Goal: Task Accomplishment & Management: Manage account settings

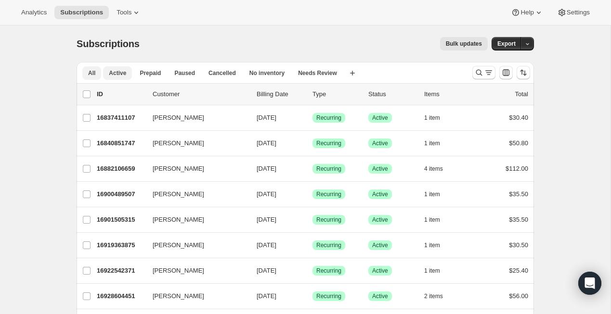
click at [127, 73] on button "Active" at bounding box center [117, 72] width 29 height 13
click at [159, 77] on button "Prepaid" at bounding box center [150, 72] width 33 height 13
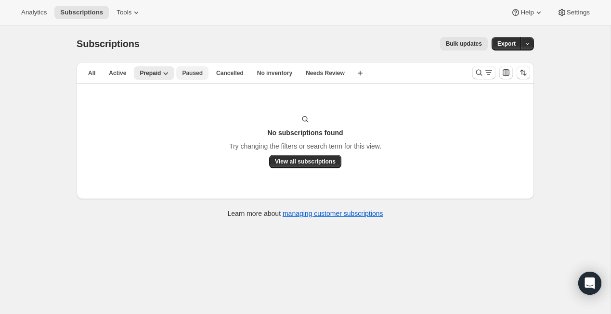
click at [189, 79] on button "Paused" at bounding box center [192, 72] width 32 height 13
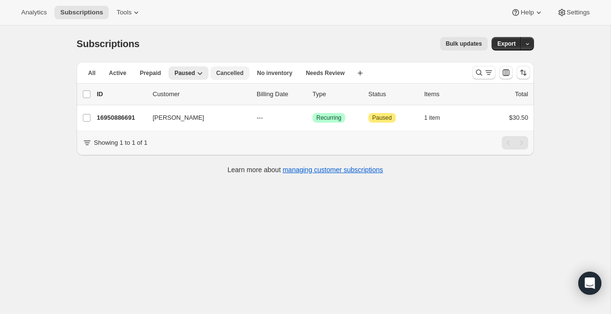
click at [225, 77] on button "Cancelled" at bounding box center [229, 72] width 39 height 13
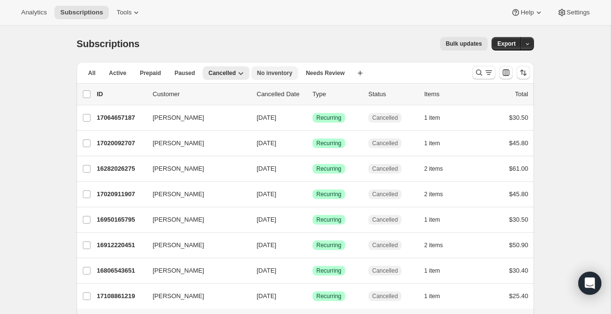
click at [274, 76] on span "No inventory" at bounding box center [274, 73] width 35 height 8
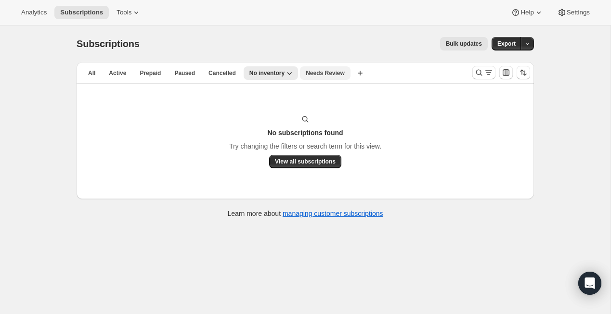
click at [334, 74] on span "Needs Review" at bounding box center [325, 73] width 39 height 8
click at [92, 74] on span "All" at bounding box center [91, 73] width 7 height 8
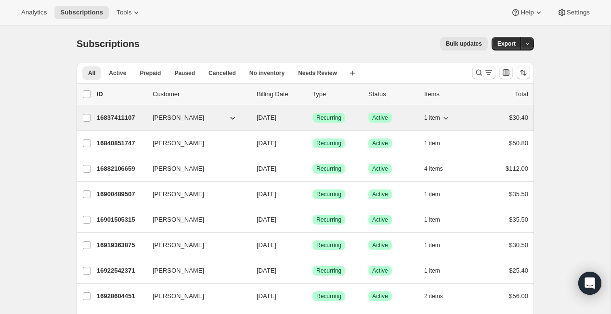
click at [232, 120] on icon "button" at bounding box center [233, 118] width 10 height 10
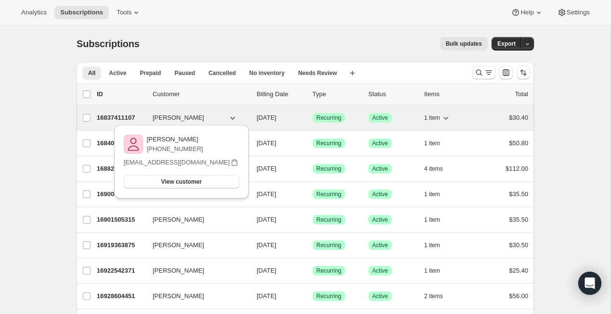
click at [232, 120] on icon "button" at bounding box center [233, 118] width 10 height 10
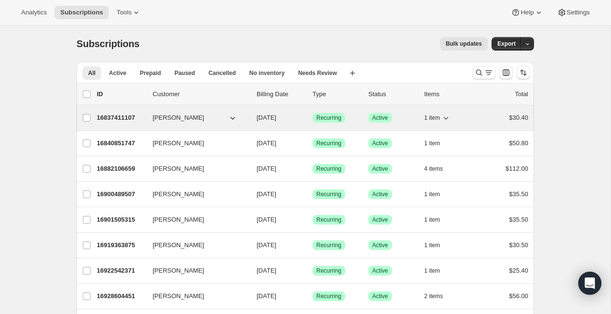
click at [443, 116] on icon "button" at bounding box center [446, 118] width 10 height 10
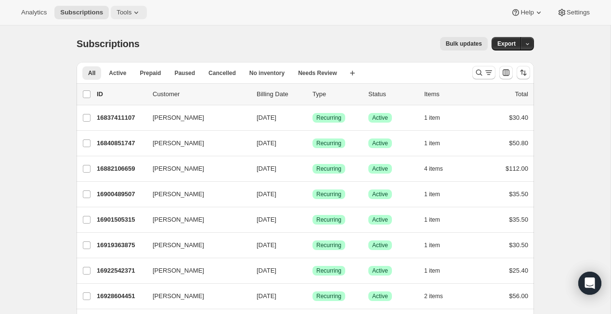
click at [133, 6] on button "Tools" at bounding box center [129, 12] width 36 height 13
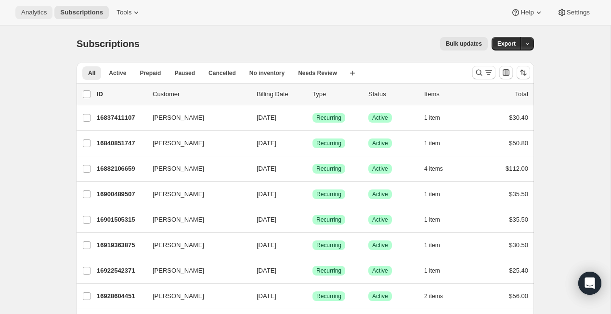
click at [39, 9] on span "Analytics" at bounding box center [34, 13] width 26 height 8
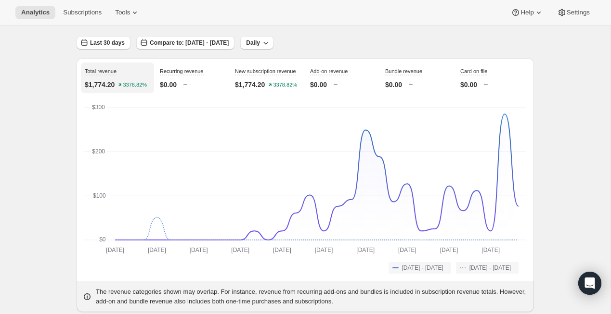
scroll to position [58, 0]
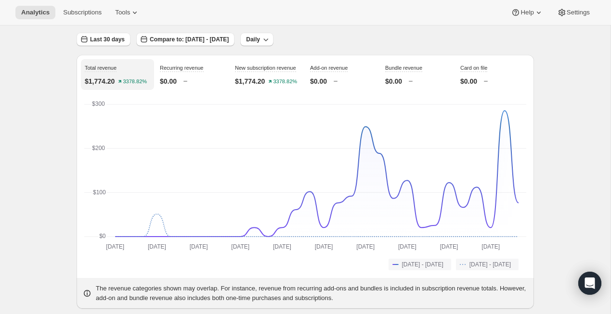
click at [241, 86] on p "$1,774.20" at bounding box center [250, 82] width 30 height 10
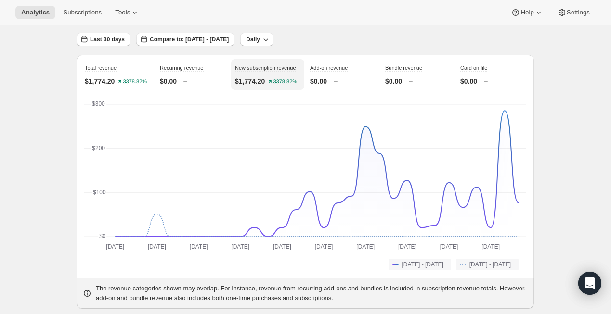
click at [315, 89] on div "Add-on revenue $0.00" at bounding box center [342, 74] width 73 height 31
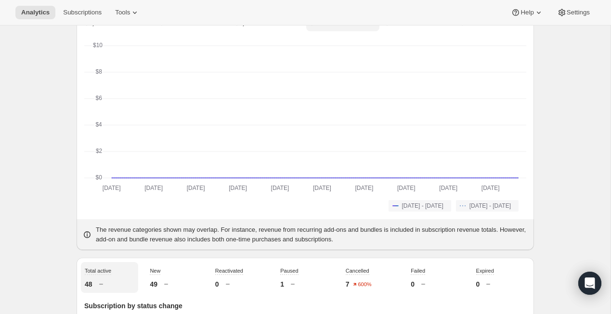
scroll to position [0, 0]
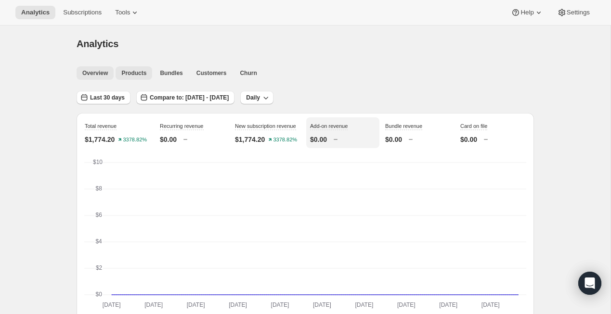
click at [133, 75] on span "Products" at bounding box center [133, 73] width 25 height 8
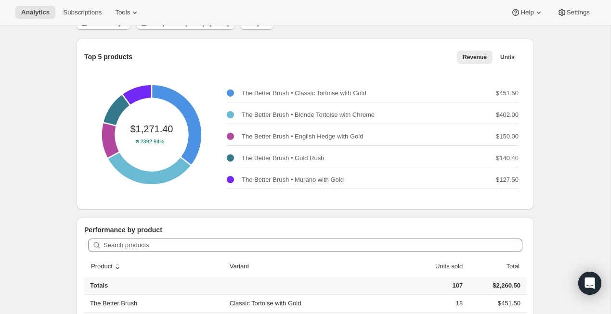
scroll to position [13, 0]
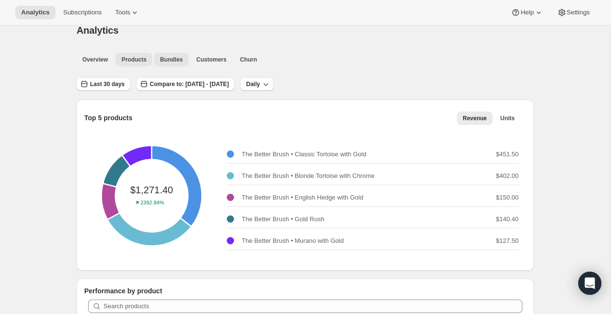
click at [185, 62] on button "Bundles" at bounding box center [171, 59] width 34 height 13
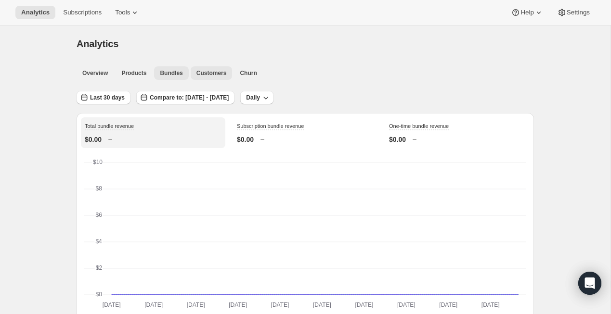
click at [215, 74] on span "Customers" at bounding box center [211, 73] width 30 height 8
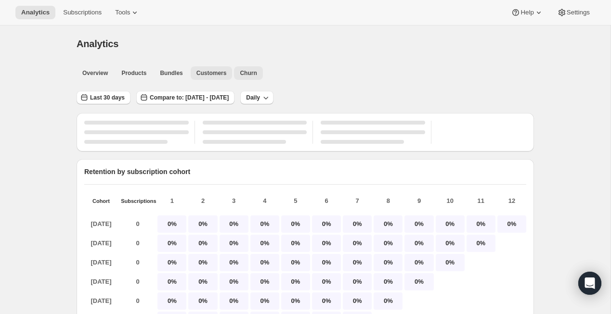
click at [248, 74] on span "Churn" at bounding box center [248, 73] width 17 height 8
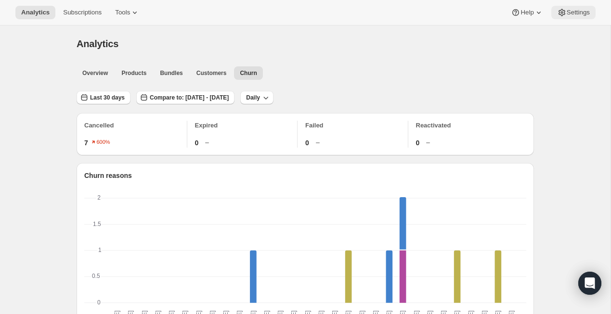
click at [574, 9] on span "Settings" at bounding box center [577, 13] width 23 height 8
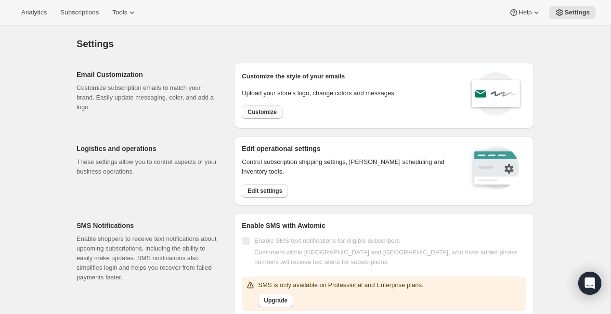
click at [276, 115] on span "Customize" at bounding box center [261, 112] width 29 height 8
select select "subscriptionMessage"
select select "5"
select select "15"
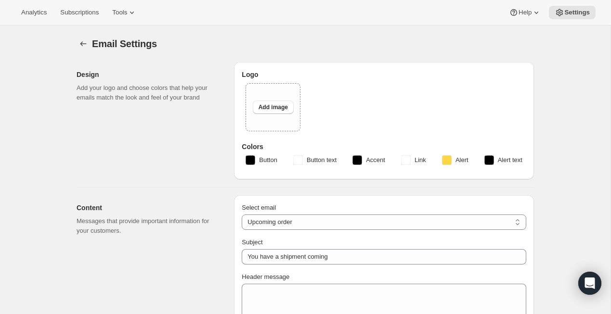
type input "[PERSON_NAME]"
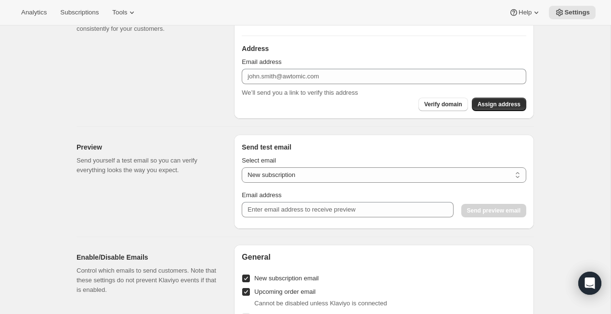
scroll to position [495, 0]
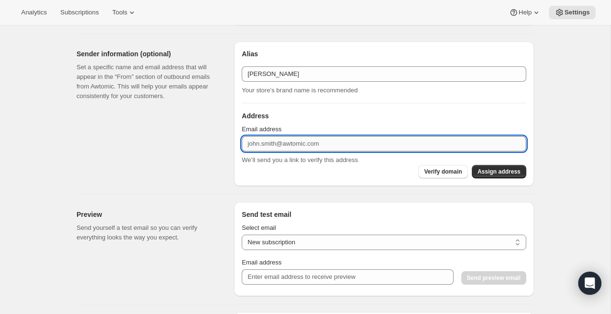
click at [276, 144] on input "Email address" at bounding box center [384, 143] width 284 height 15
click at [181, 194] on div "Preview Send yourself a test email so you can verify everything looks the way y…" at bounding box center [301, 245] width 465 height 102
drag, startPoint x: 268, startPoint y: 145, endPoint x: 230, endPoint y: 146, distance: 38.0
click at [232, 146] on div "Sender information (optional) Set a specific name and email address that will a…" at bounding box center [301, 110] width 465 height 153
click at [230, 146] on div "Sender information (optional) Set a specific name and email address that will a…" at bounding box center [301, 110] width 465 height 153
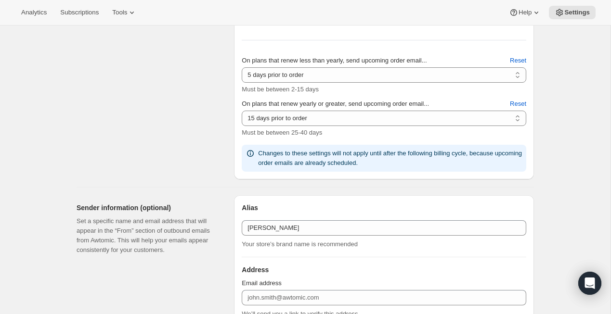
scroll to position [290, 0]
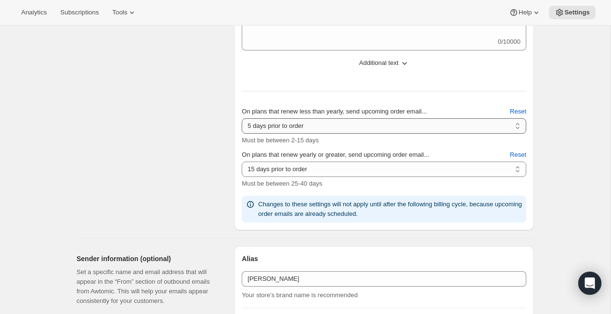
click at [516, 123] on select "2 days prior to order 3 days prior to order 4 days prior to order 5 days prior …" at bounding box center [384, 125] width 284 height 15
click at [515, 123] on select "2 days prior to order 3 days prior to order 4 days prior to order 5 days prior …" at bounding box center [384, 125] width 284 height 15
select select "10"
click at [242, 118] on select "2 days prior to order 3 days prior to order 4 days prior to order 5 days prior …" at bounding box center [384, 125] width 284 height 15
click at [199, 188] on div "Content Messages that provide important information for your customers." at bounding box center [152, 67] width 150 height 325
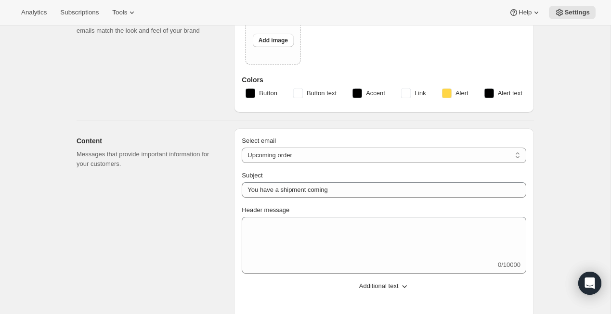
scroll to position [0, 0]
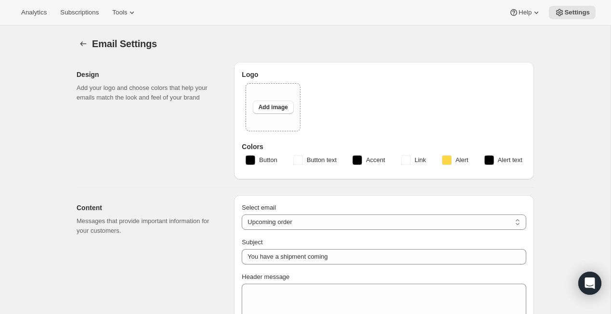
click at [255, 160] on button "Button" at bounding box center [261, 160] width 43 height 15
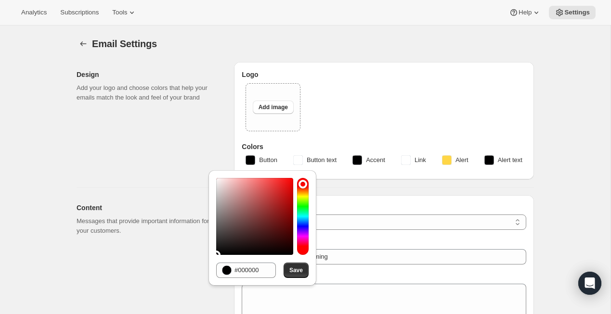
click at [376, 66] on div "Logo Upload image Add image Colors Button Button text Accent Link Alert Alert t…" at bounding box center [384, 120] width 300 height 117
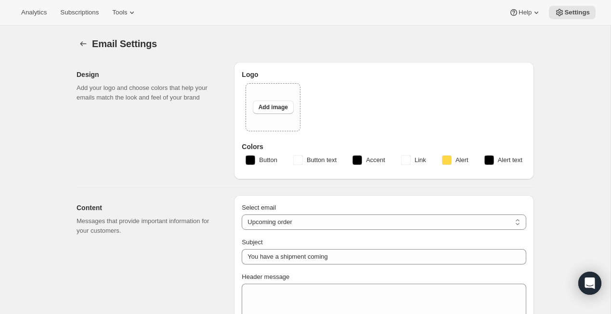
click at [441, 154] on button "Alert" at bounding box center [455, 160] width 38 height 15
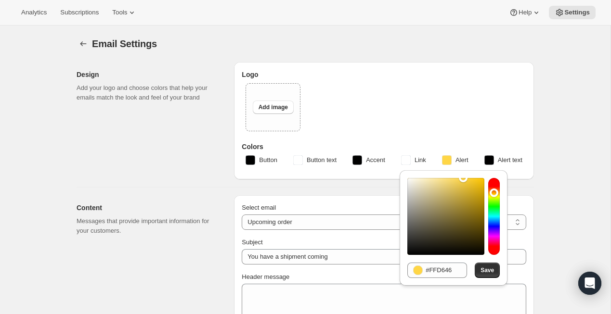
click at [434, 110] on div "Upload image Add image" at bounding box center [383, 110] width 277 height 55
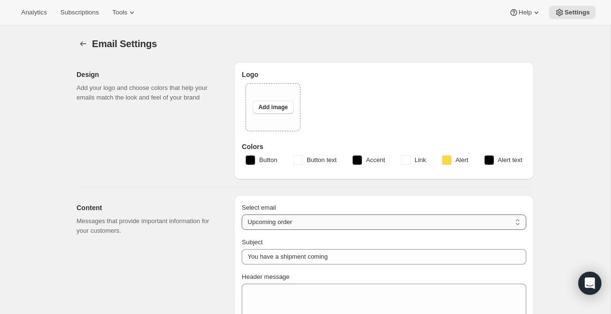
click at [384, 219] on select "New subscription Upcoming order Failed payment Delayed subscription (inventory …" at bounding box center [384, 222] width 284 height 15
select select "welcomeMessage"
click at [242, 215] on select "New subscription Upcoming order Failed payment Delayed subscription (inventory …" at bounding box center [384, 222] width 284 height 15
type input "Your new subscription"
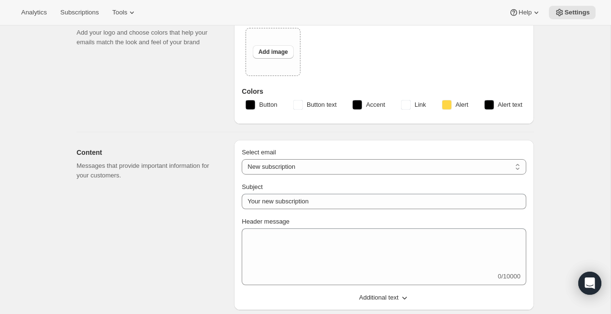
scroll to position [135, 0]
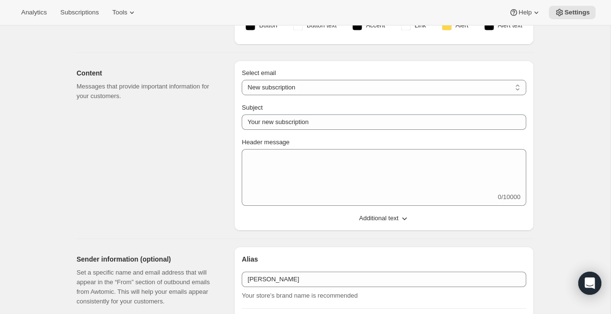
click at [386, 223] on span "Additional text" at bounding box center [378, 219] width 39 height 10
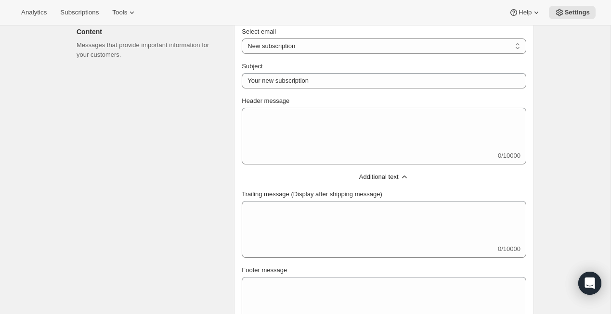
click at [390, 177] on span "Additional text" at bounding box center [378, 177] width 39 height 10
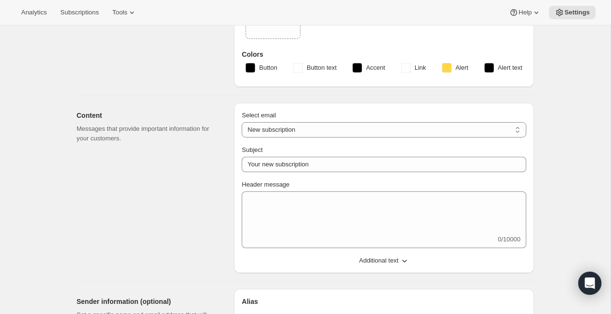
scroll to position [64, 0]
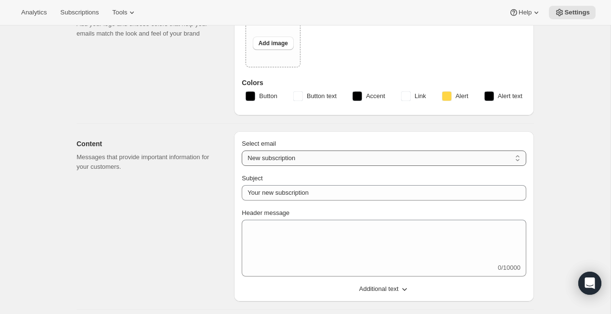
click at [317, 158] on select "New subscription Upcoming order Failed payment Delayed subscription (inventory …" at bounding box center [384, 158] width 284 height 15
select select "failedPaymentMessage"
click at [242, 151] on select "New subscription Upcoming order Failed payment Delayed subscription (inventory …" at bounding box center [384, 158] width 284 height 15
type input "Issue with Payment"
click at [321, 154] on select "New subscription Upcoming order Failed payment Delayed subscription (inventory …" at bounding box center [384, 158] width 284 height 15
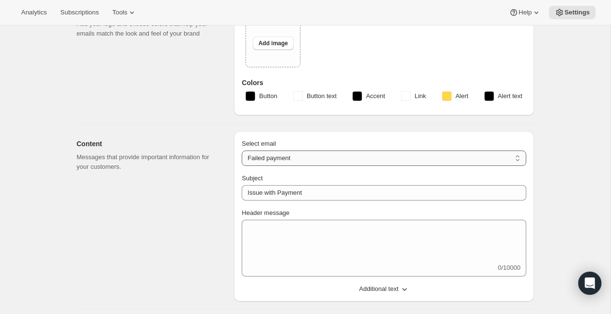
select select "delayedMessage"
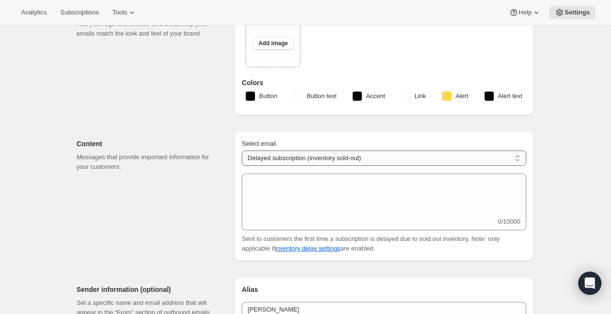
click at [320, 159] on select "New subscription Upcoming order Failed payment Delayed subscription (inventory …" at bounding box center [384, 158] width 284 height 15
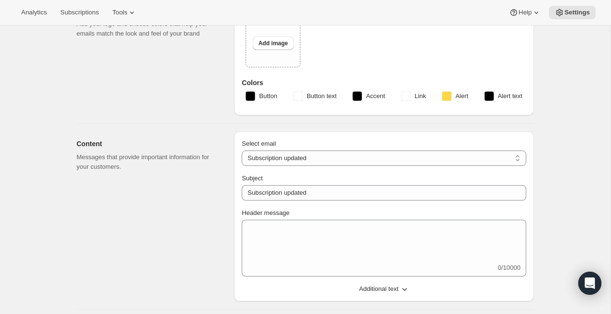
select select "giftedMessage"
click at [242, 151] on select "New subscription Upcoming order Failed payment Delayed subscription (inventory …" at bounding box center [384, 158] width 284 height 15
type input "You have been gifted a subscription"
click at [320, 159] on select "New subscription Upcoming order Failed payment Delayed subscription (inventory …" at bounding box center [384, 158] width 284 height 15
select select "reactivatedMessage"
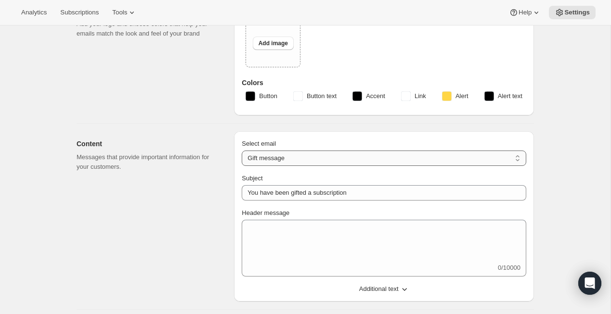
click at [242, 151] on select "New subscription Upcoming order Failed payment Delayed subscription (inventory …" at bounding box center [384, 158] width 284 height 15
type input "Subscription updated"
type textarea "Welcome back! We're excited to continue your subscription."
click at [322, 155] on select "New subscription Upcoming order Failed payment Delayed subscription (inventory …" at bounding box center [384, 158] width 284 height 15
select select "cancelledMessage"
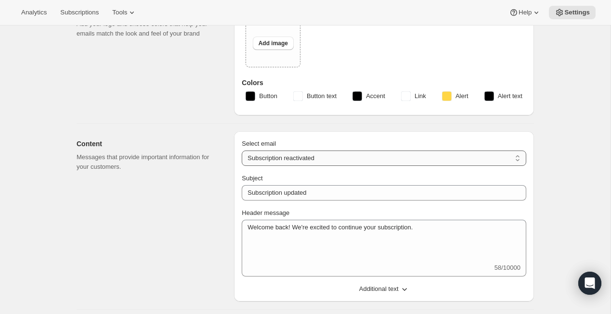
click at [242, 151] on select "New subscription Upcoming order Failed payment Delayed subscription (inventory …" at bounding box center [384, 158] width 284 height 15
type textarea "Subscription cancelled. Please reach out to reactivate."
click at [320, 155] on select "New subscription Upcoming order Failed payment Delayed subscription (inventory …" at bounding box center [384, 158] width 284 height 15
select select "pausedMessage"
click at [242, 151] on select "New subscription Upcoming order Failed payment Delayed subscription (inventory …" at bounding box center [384, 158] width 284 height 15
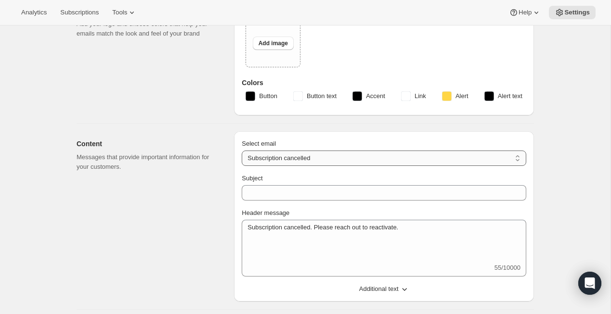
type input "Subscription paused"
type textarea "Subscription paused. Reactivate anytime."
click at [318, 157] on select "New subscription Upcoming order Failed payment Delayed subscription (inventory …" at bounding box center [384, 158] width 284 height 15
select select "subscriptionUpdatedMessage"
click at [242, 151] on select "New subscription Upcoming order Failed payment Delayed subscription (inventory …" at bounding box center [384, 158] width 284 height 15
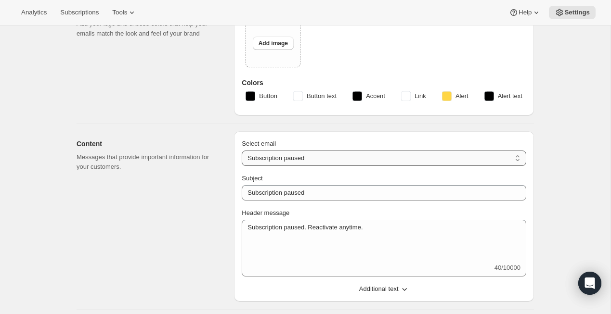
type input "Subscription updated"
click at [318, 161] on select "New subscription Upcoming order Failed payment Delayed subscription (inventory …" at bounding box center [384, 158] width 284 height 15
select select "delayedMessage"
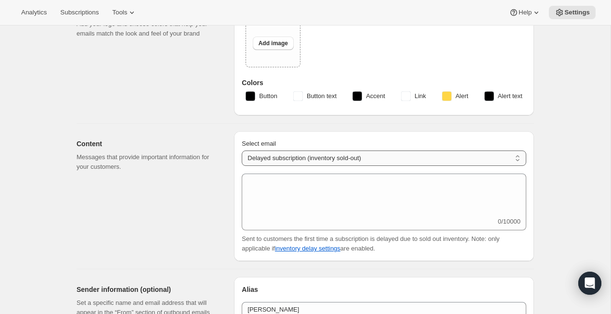
click at [312, 161] on select "New subscription Upcoming order Failed payment Delayed subscription (inventory …" at bounding box center [384, 158] width 284 height 15
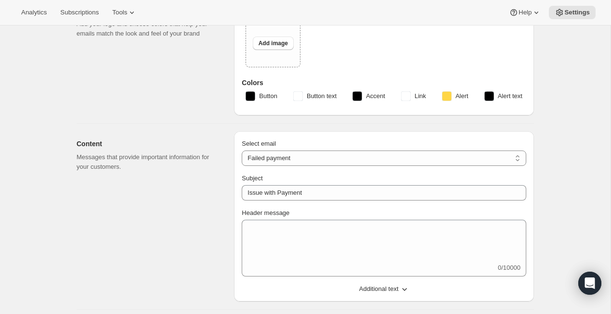
click at [312, 159] on select "New subscription Upcoming order Failed payment Delayed subscription (inventory …" at bounding box center [384, 158] width 284 height 15
select select "subscriptionMessage"
click at [242, 151] on select "New subscription Upcoming order Failed payment Delayed subscription (inventory …" at bounding box center [384, 158] width 284 height 15
type input "You have a shipment coming"
select select "10"
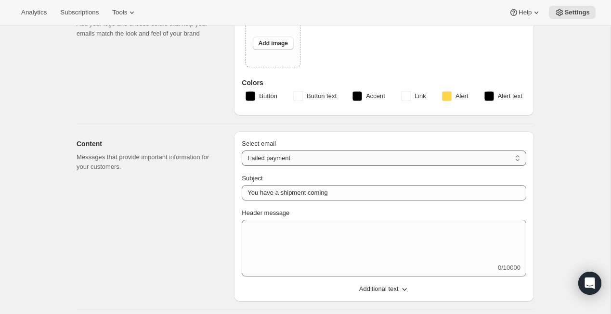
select select "15"
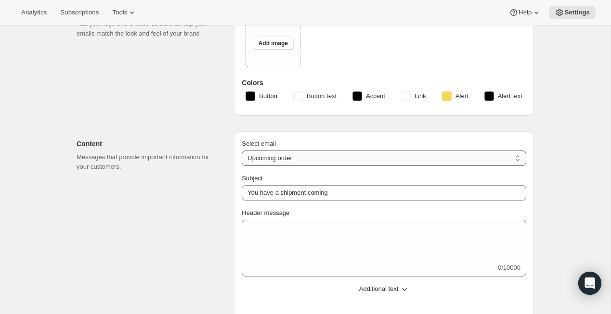
click at [310, 161] on select "New subscription Upcoming order Failed payment Delayed subscription (inventory …" at bounding box center [384, 158] width 284 height 15
select select "welcomeMessage"
click at [242, 151] on select "New subscription Upcoming order Failed payment Delayed subscription (inventory …" at bounding box center [384, 158] width 284 height 15
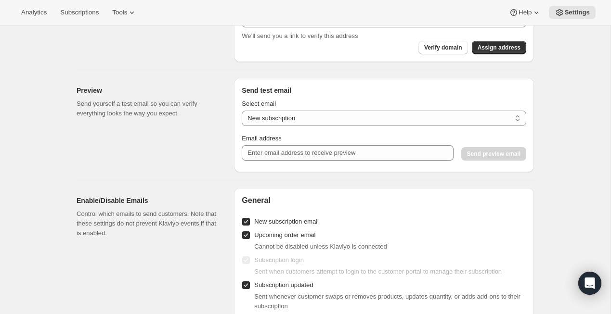
scroll to position [453, 0]
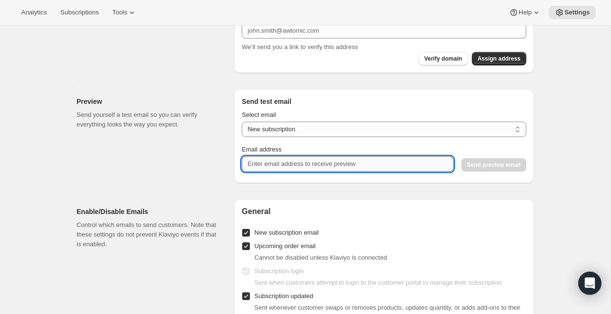
click at [266, 163] on input "Email address" at bounding box center [347, 163] width 211 height 15
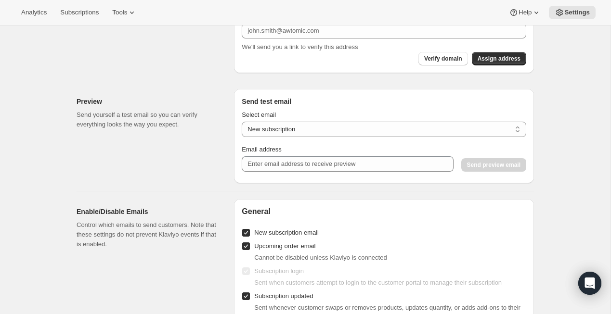
click at [218, 171] on div "Preview Send yourself a test email so you can verify everything looks the way y…" at bounding box center [152, 136] width 150 height 94
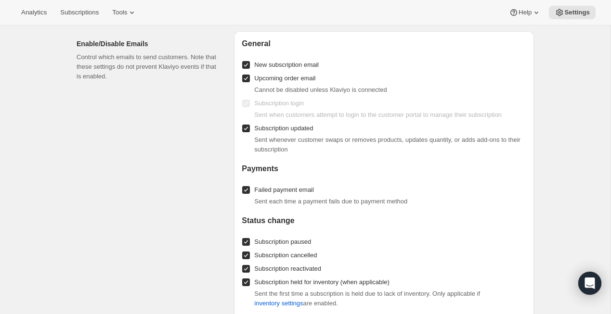
scroll to position [259, 0]
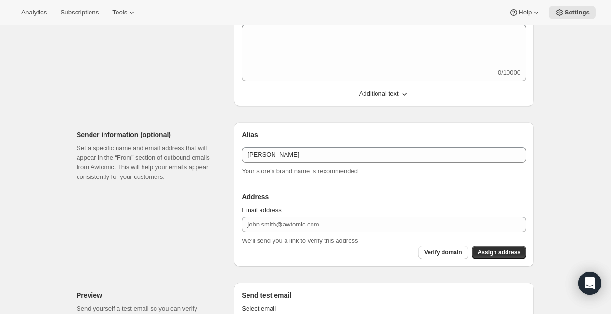
click at [387, 233] on div "Email address We’ll send you a link to verify this address" at bounding box center [384, 225] width 284 height 40
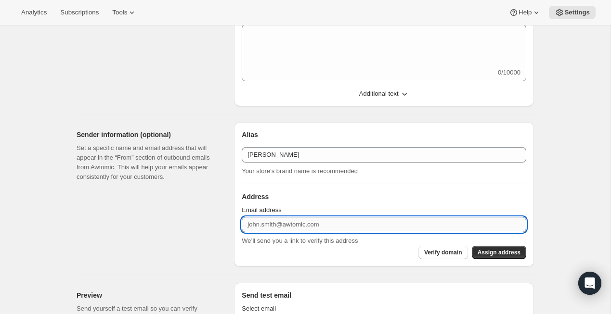
click at [387, 224] on input "Email address" at bounding box center [384, 224] width 284 height 15
click at [393, 200] on h3 "Address" at bounding box center [384, 197] width 284 height 10
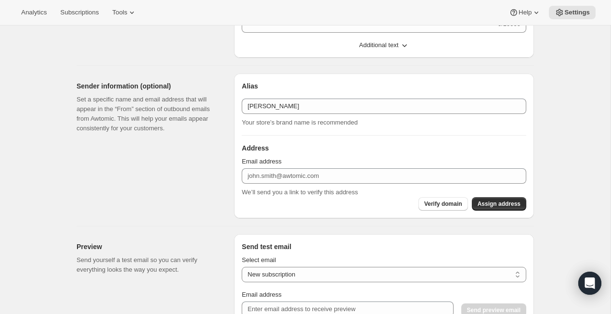
scroll to position [379, 0]
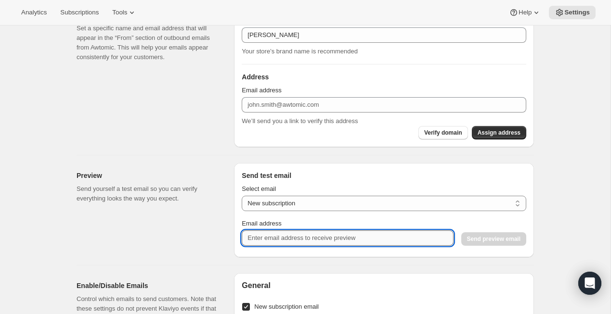
click at [376, 241] on input "Email address" at bounding box center [347, 238] width 211 height 15
click at [476, 199] on select "New subscription Upcoming order Payment failure Delayed subscription Updated su…" at bounding box center [384, 203] width 284 height 15
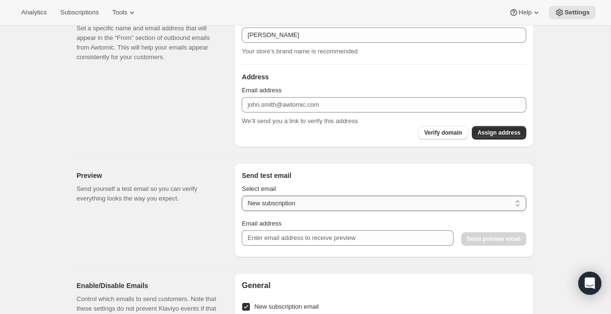
click at [242, 196] on select "New subscription Upcoming order Payment failure Delayed subscription Updated su…" at bounding box center [384, 203] width 284 height 15
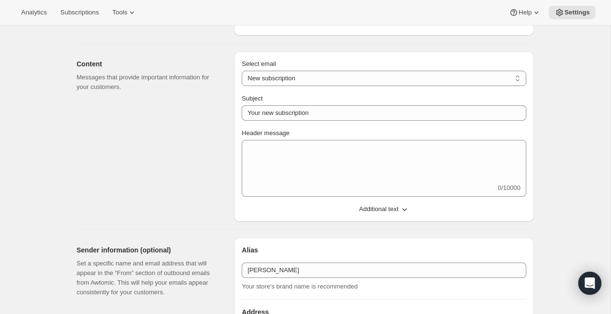
scroll to position [141, 0]
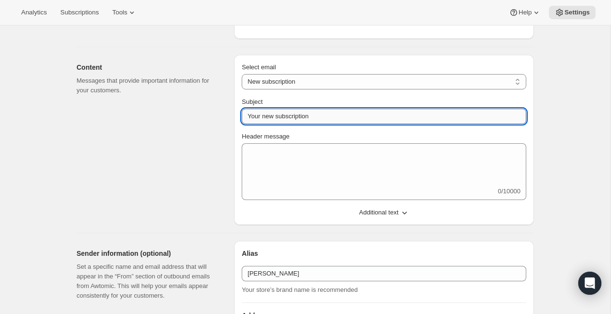
click at [286, 115] on input "Your new subscription" at bounding box center [384, 116] width 284 height 15
paste input "subscription is set!"
click at [263, 118] on input "Your subscription is set!" at bounding box center [384, 116] width 284 height 15
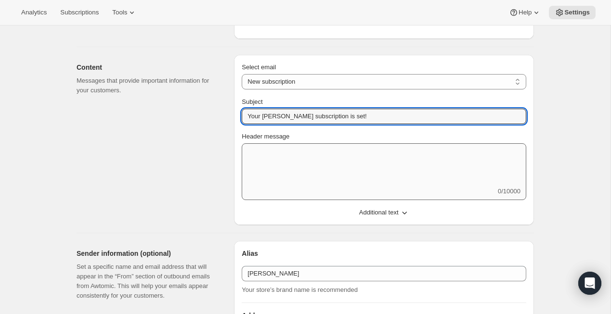
type input "Your [PERSON_NAME] subscription is set!"
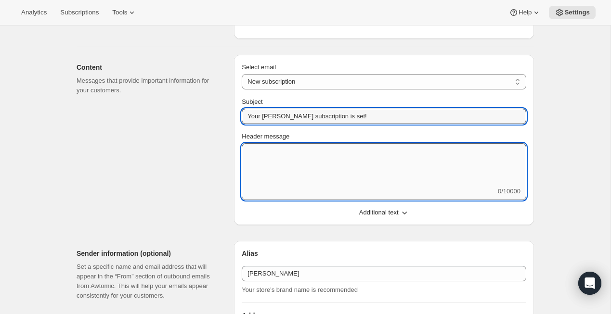
click at [294, 185] on textarea "Header message" at bounding box center [384, 164] width 284 height 43
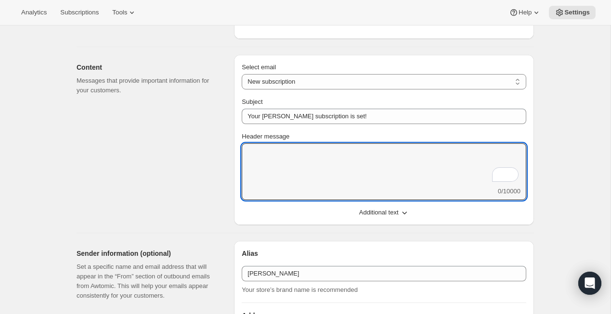
click at [365, 205] on button "Additional text" at bounding box center [384, 212] width 296 height 15
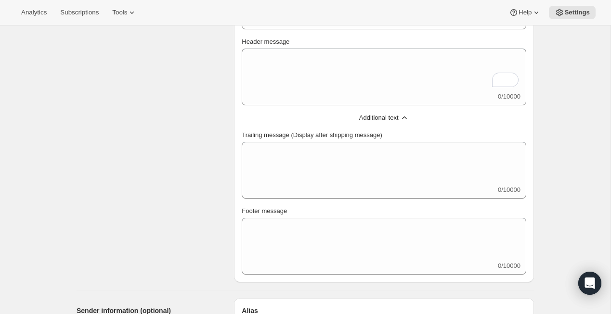
scroll to position [123, 0]
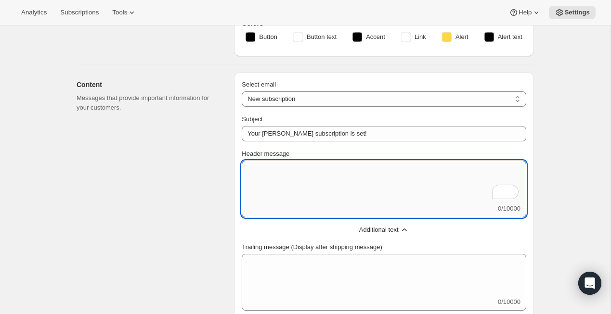
click at [375, 171] on textarea "Header message" at bounding box center [384, 182] width 284 height 43
paste textarea "You’re all signed up for a better brush, on repeat. We’ll keep your counter sto…"
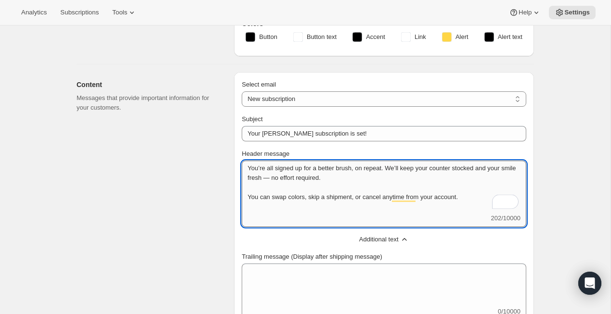
click at [261, 210] on textarea "You’re all signed up for a better brush, on repeat. We’ll keep your counter sto…" at bounding box center [384, 187] width 284 height 53
type textarea "You’re all signed up for a better brush, on repeat. We’ll keep your counter sto…"
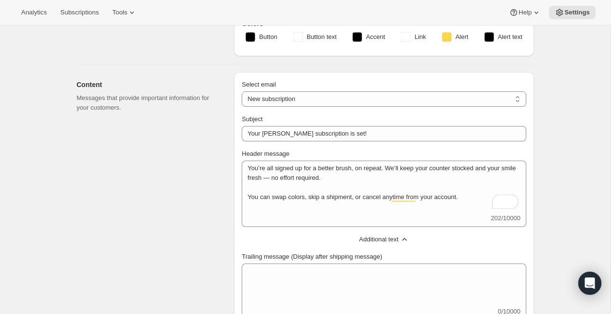
click at [263, 223] on div "You’re all signed up for a better brush, on repeat. We’ll keep your counter sto…" at bounding box center [384, 194] width 284 height 66
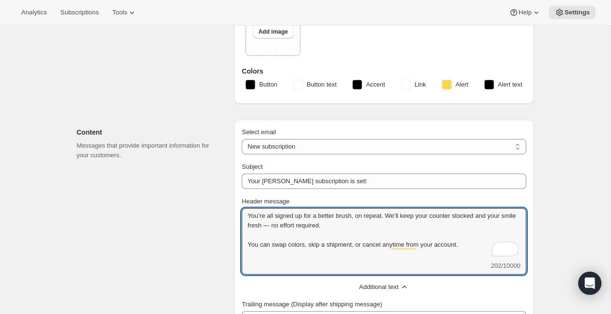
scroll to position [129, 0]
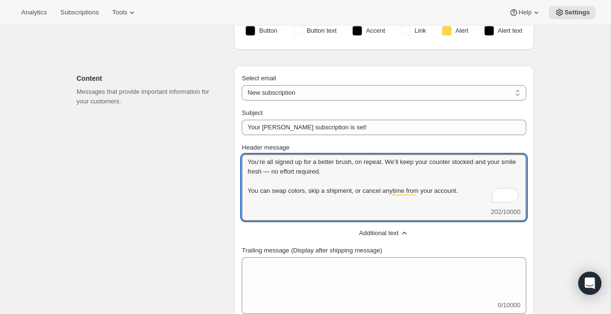
click at [281, 208] on div "You’re all signed up for a better brush, on repeat. We’ll keep your counter sto…" at bounding box center [384, 187] width 284 height 66
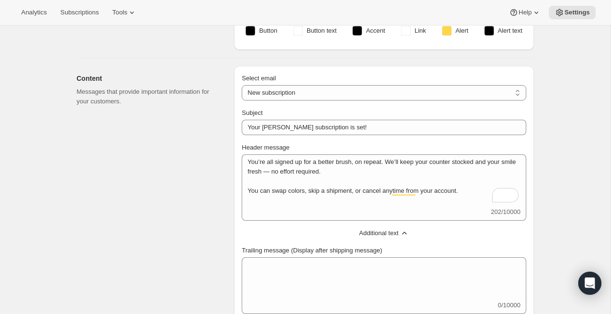
click at [311, 209] on div "You’re all signed up for a better brush, on repeat. We’ll keep your counter sto…" at bounding box center [384, 187] width 284 height 66
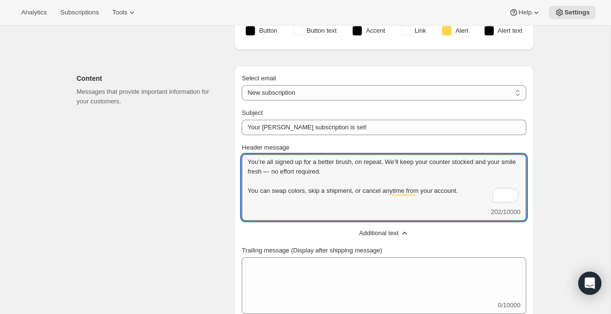
click at [218, 209] on div "Content Messages that provide important information for your customers." at bounding box center [152, 232] width 150 height 332
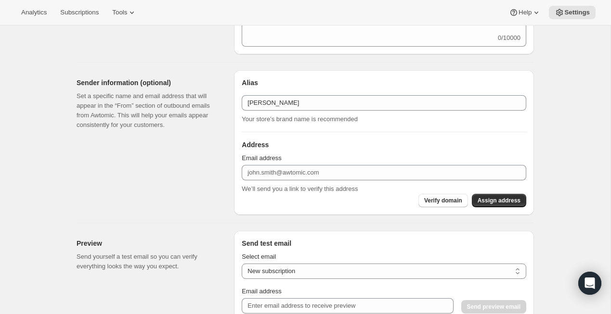
scroll to position [515, 0]
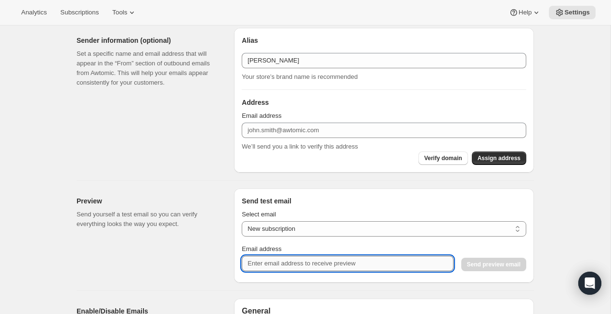
click at [295, 267] on input "Email address" at bounding box center [347, 263] width 211 height 15
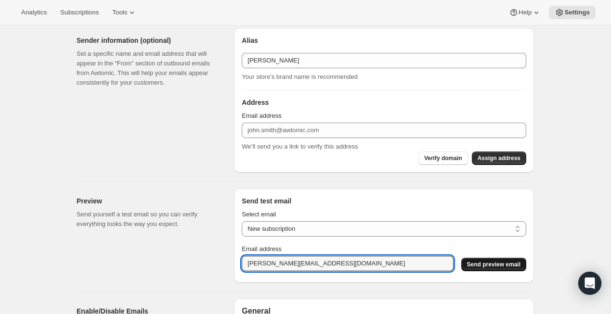
type input "[PERSON_NAME][EMAIL_ADDRESS][DOMAIN_NAME]"
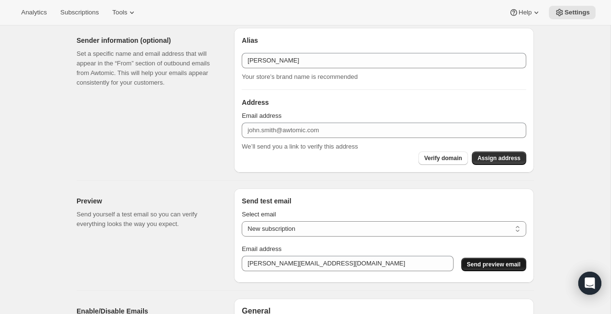
click at [496, 263] on span "Send preview email" at bounding box center [493, 265] width 53 height 8
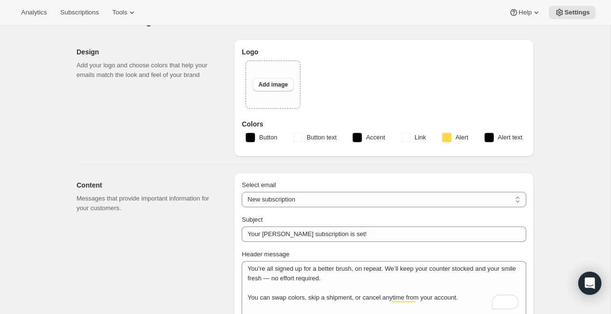
scroll to position [6, 0]
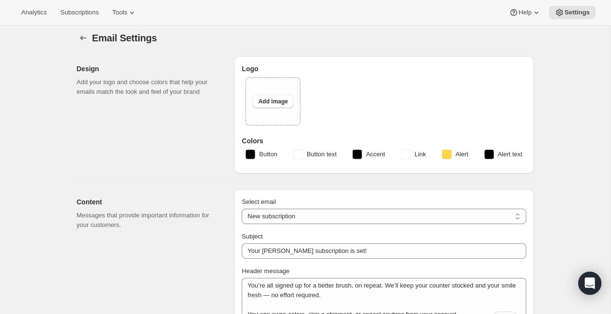
click at [251, 156] on rect "button" at bounding box center [250, 155] width 10 height 10
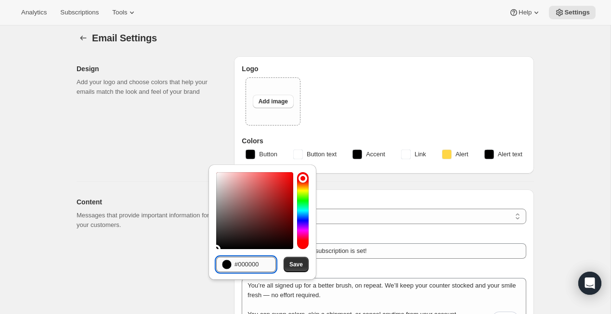
click at [253, 268] on input "#000000" at bounding box center [254, 264] width 41 height 15
paste input "#e7772"
click at [243, 265] on input "##e7772" at bounding box center [254, 264] width 41 height 15
click at [239, 265] on input "##e7772" at bounding box center [254, 264] width 41 height 15
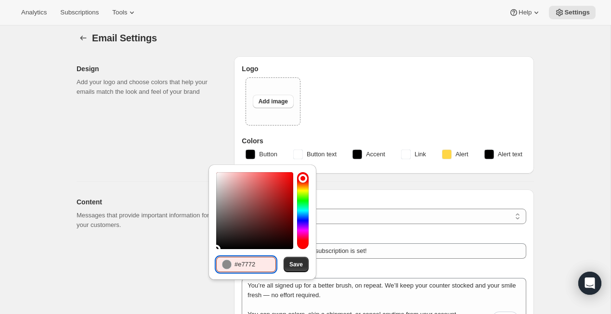
click at [266, 266] on input "#e7772" at bounding box center [254, 264] width 41 height 15
paste input "#"
type input "##e7772"
drag, startPoint x: 246, startPoint y: 264, endPoint x: 192, endPoint y: 264, distance: 54.4
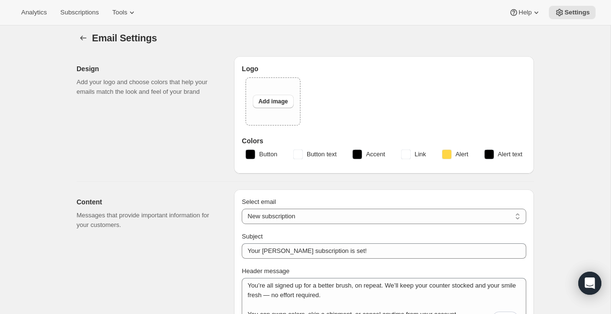
click at [248, 154] on rect "button" at bounding box center [250, 155] width 10 height 10
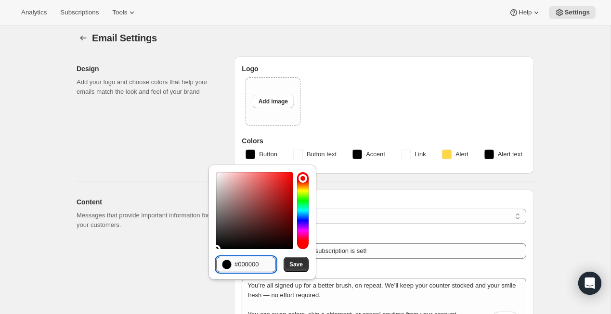
click at [248, 261] on input "#000000" at bounding box center [254, 264] width 41 height 15
paste input "e77723"
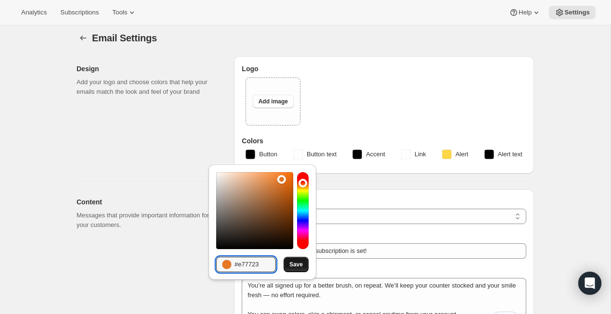
type input "#e77723"
click at [291, 265] on span "Save" at bounding box center [295, 265] width 13 height 8
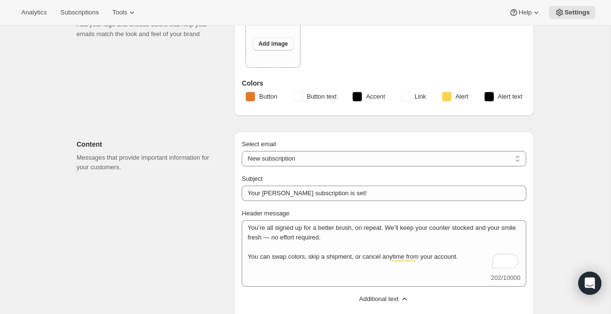
scroll to position [0, 0]
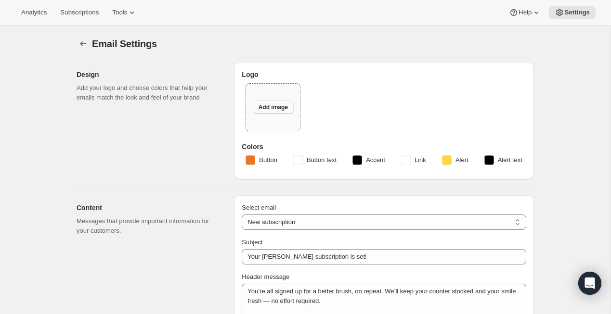
click at [266, 108] on span "Add image" at bounding box center [272, 107] width 29 height 8
type input "C:\fakepath\logo-[PERSON_NAME].png"
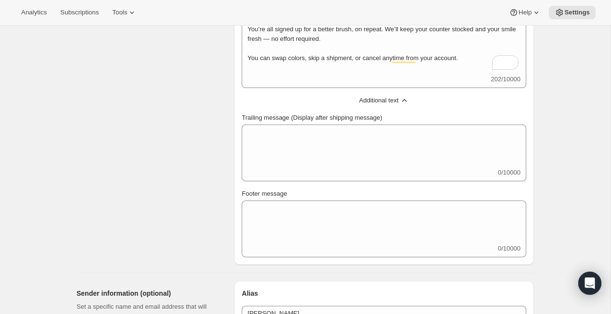
scroll to position [274, 0]
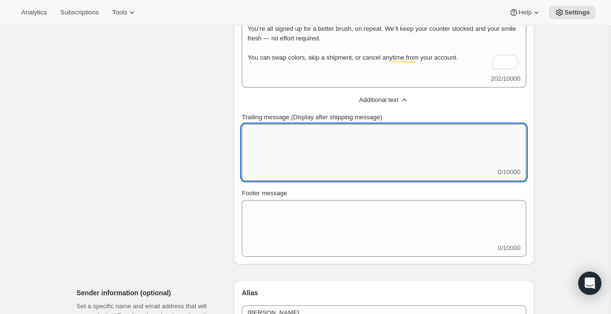
click at [260, 167] on textarea "Trailing message (Display after shipping message)" at bounding box center [384, 145] width 284 height 43
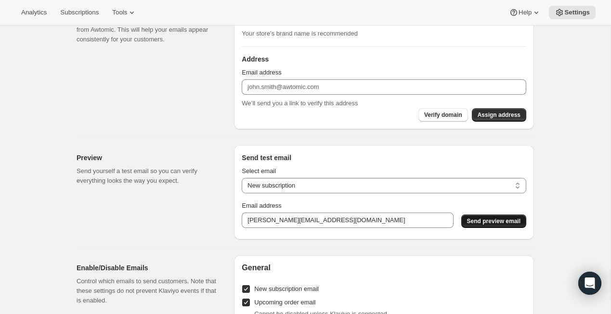
scroll to position [517, 0]
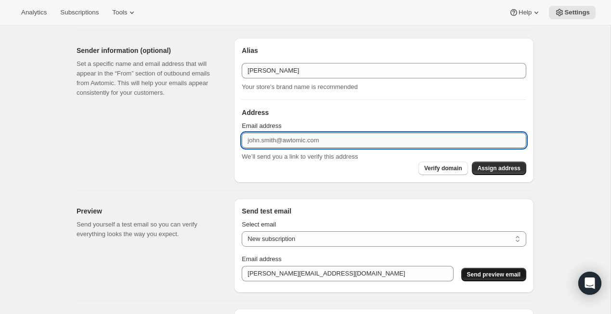
click at [319, 134] on input "Email address" at bounding box center [384, 140] width 284 height 15
click at [220, 193] on div "Preview Send yourself a test email so you can verify everything looks the way y…" at bounding box center [301, 242] width 465 height 102
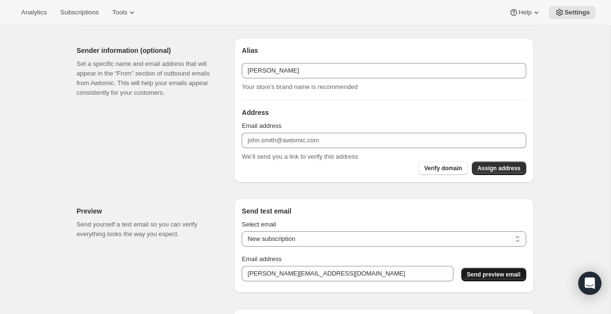
click at [480, 276] on span "Send preview email" at bounding box center [493, 275] width 53 height 8
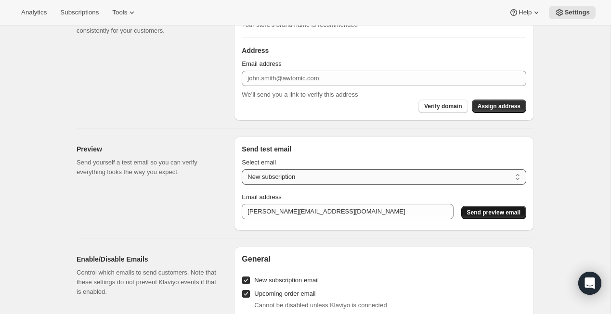
click at [287, 171] on select "New subscription Upcoming order Payment failure Delayed subscription Updated su…" at bounding box center [384, 176] width 284 height 15
select select "upcoming-subscription"
click at [242, 169] on select "New subscription Upcoming order Payment failure Delayed subscription Updated su…" at bounding box center [384, 176] width 284 height 15
click at [485, 213] on span "Send preview email" at bounding box center [493, 213] width 53 height 8
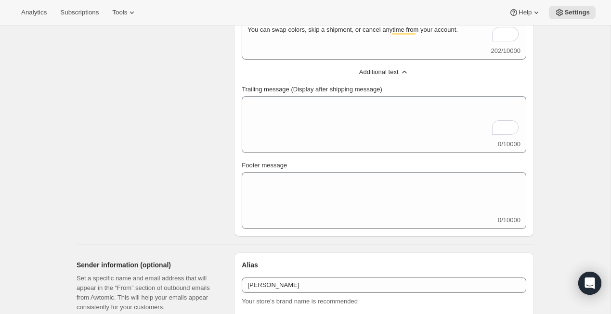
scroll to position [319, 0]
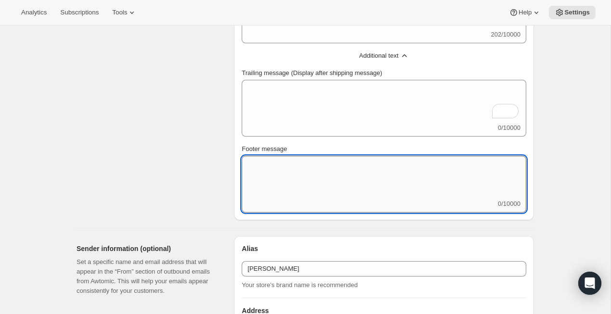
click at [265, 192] on textarea "Footer message" at bounding box center [384, 177] width 284 height 43
paste textarea "If you have any questions, please reply to this email or contact us at [EMAIL_A…"
click at [255, 176] on textarea "If you have any questions, please reply to this email or contact us at [EMAIL_A…" at bounding box center [384, 177] width 284 height 43
drag, startPoint x: 278, startPoint y: 174, endPoint x: 337, endPoint y: 174, distance: 59.2
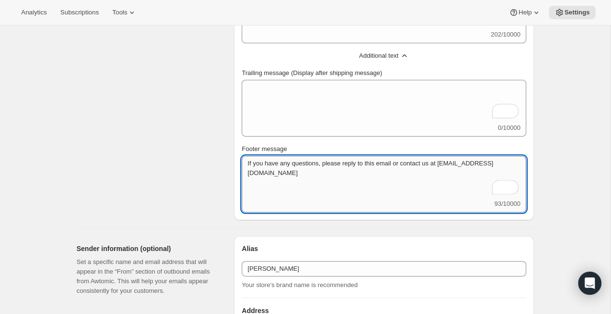
click at [334, 174] on textarea "If you have any questions, please reply to this email or contact us at [EMAIL_A…" at bounding box center [384, 177] width 284 height 43
drag, startPoint x: 356, startPoint y: 176, endPoint x: 214, endPoint y: 145, distance: 145.8
click at [214, 145] on div "Content Messages that provide important information for your customers. Select …" at bounding box center [301, 51] width 465 height 340
click at [183, 173] on div "Content Messages that provide important information for your customers." at bounding box center [152, 54] width 150 height 332
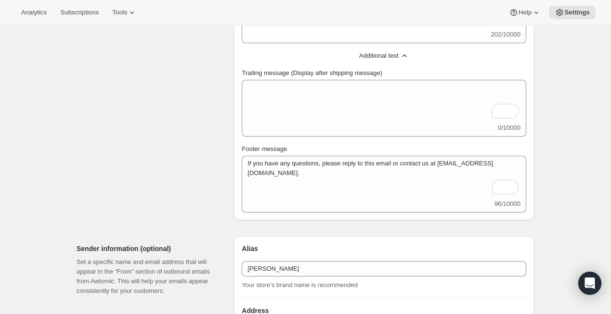
scroll to position [241, 0]
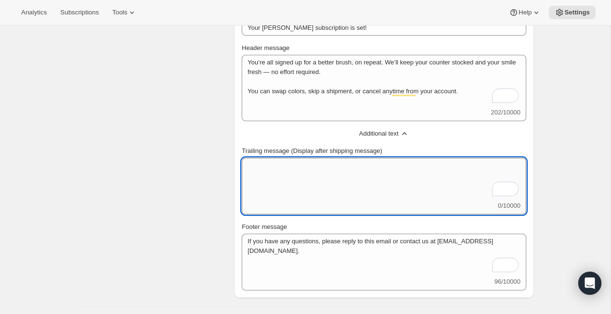
click at [292, 186] on textarea "Trailing message (Display after shipping message)" at bounding box center [384, 179] width 284 height 43
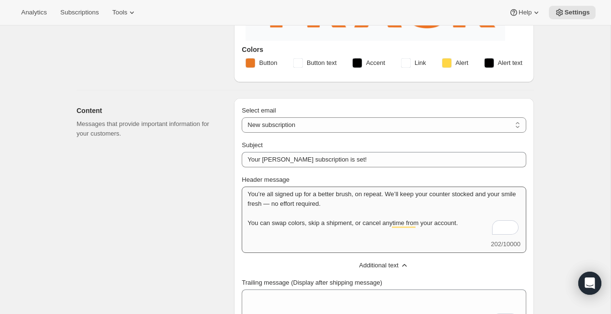
type textarea "If you have any questions, please reply to this email or contact us at [EMAIL_A…"
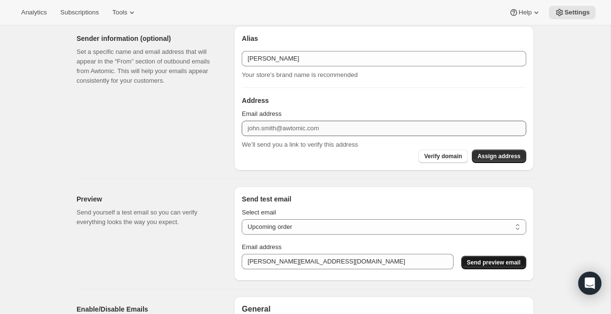
scroll to position [584, 0]
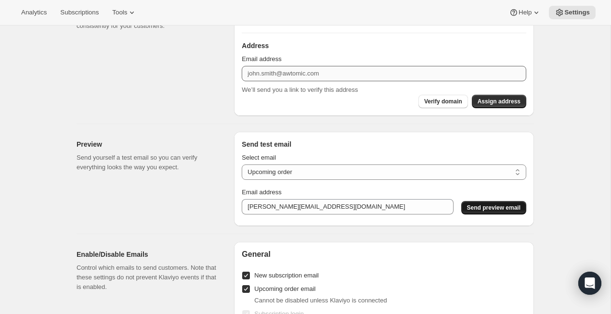
click at [282, 167] on select "New subscription Upcoming order Payment failure Delayed subscription Updated su…" at bounding box center [384, 172] width 284 height 15
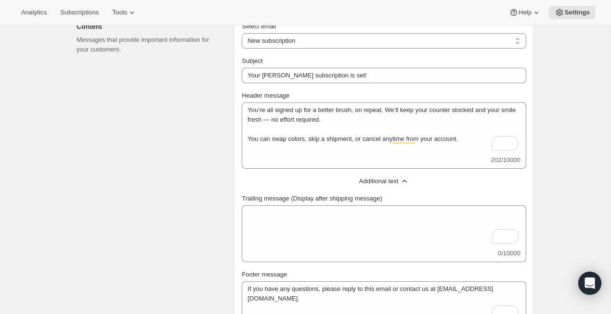
scroll to position [150, 0]
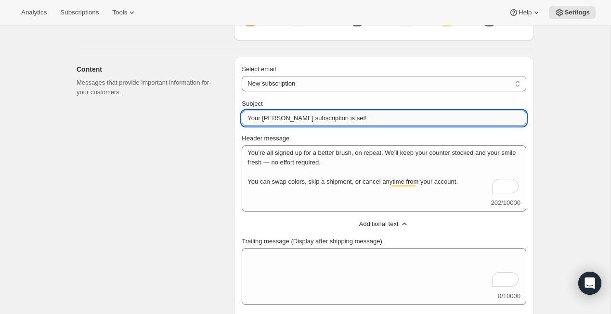
click at [299, 116] on input "Your [PERSON_NAME] subscription is set!" at bounding box center [384, 118] width 284 height 15
click at [299, 84] on select "New subscription Upcoming order Failed payment Delayed subscription (inventory …" at bounding box center [384, 83] width 284 height 15
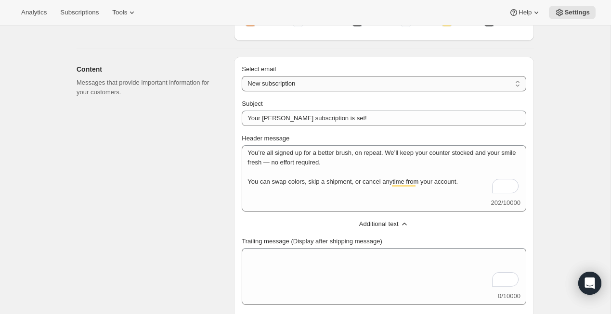
select select "subscriptionMessage"
click at [242, 76] on select "New subscription Upcoming order Failed payment Delayed subscription (inventory …" at bounding box center [384, 83] width 284 height 15
type input "You have a shipment coming"
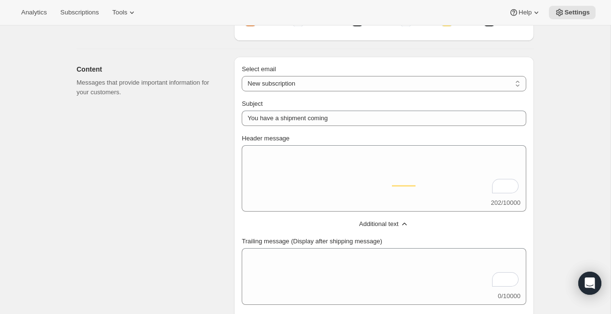
select select "10"
select select "15"
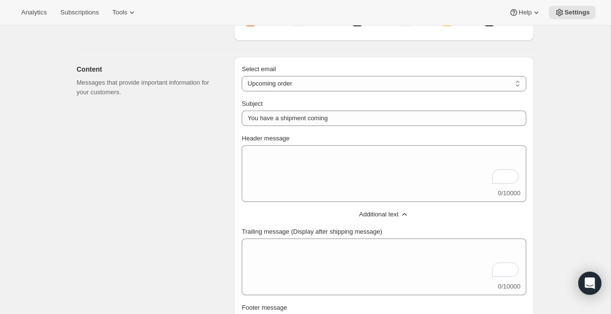
click at [226, 202] on div "Content Messages that provide important information for your customers." at bounding box center [152, 295] width 150 height 477
click at [372, 212] on span "Additional text" at bounding box center [378, 215] width 39 height 10
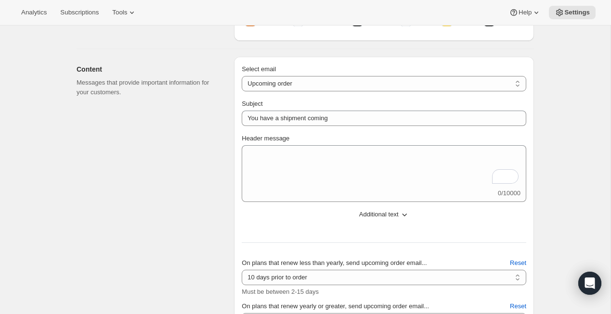
click at [372, 213] on span "Additional text" at bounding box center [378, 215] width 39 height 10
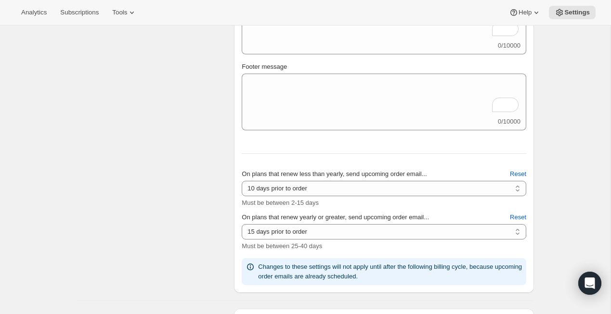
scroll to position [389, 0]
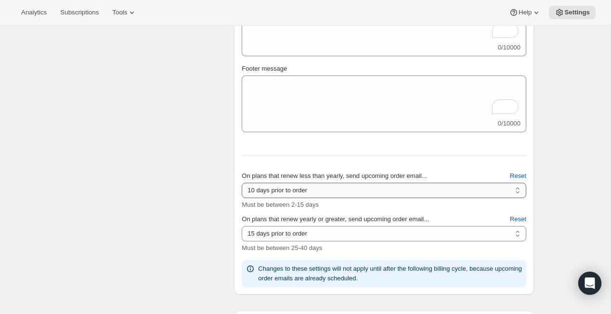
click at [320, 186] on select "2 days prior to order 3 days prior to order 4 days prior to order 5 days prior …" at bounding box center [384, 190] width 284 height 15
click at [242, 183] on select "2 days prior to order 3 days prior to order 4 days prior to order 5 days prior …" at bounding box center [384, 190] width 284 height 15
click at [301, 186] on select "2 days prior to order 3 days prior to order 4 days prior to order 5 days prior …" at bounding box center [384, 190] width 284 height 15
select select "5"
click at [242, 183] on select "2 days prior to order 3 days prior to order 4 days prior to order 5 days prior …" at bounding box center [384, 190] width 284 height 15
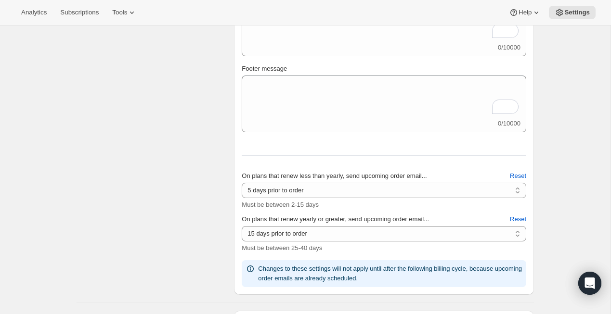
click at [190, 209] on div "Content Messages that provide important information for your customers." at bounding box center [152, 56] width 150 height 477
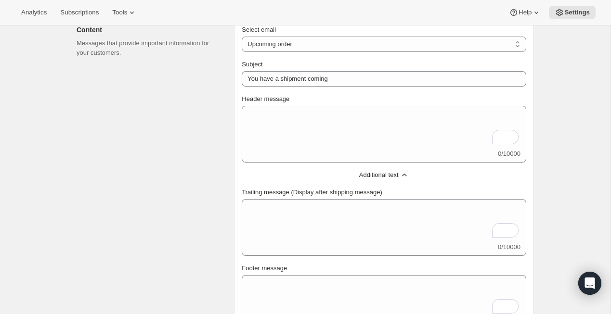
scroll to position [164, 0]
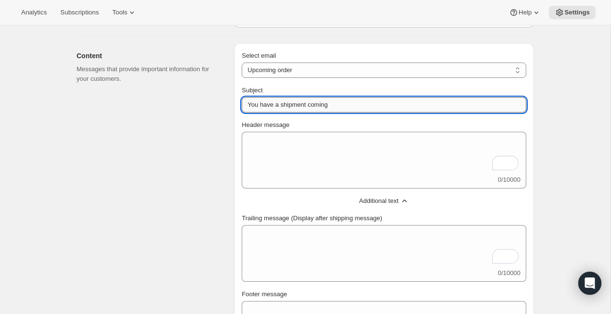
click at [272, 99] on input "You have a shipment coming" at bounding box center [384, 104] width 284 height 15
paste input "r next brush is on deck"
type input "Your next brush is on deck!"
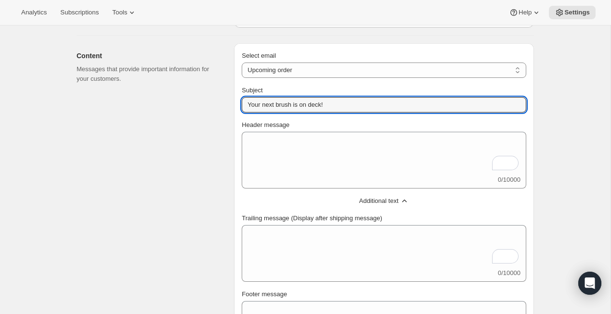
click at [308, 184] on div "0/10000" at bounding box center [384, 160] width 284 height 57
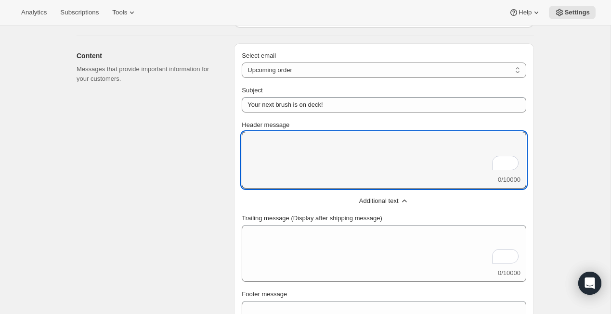
paste textarea "Heads up — your next [PERSON_NAME] shipment is set to go out on [Ship Date]. Wa…"
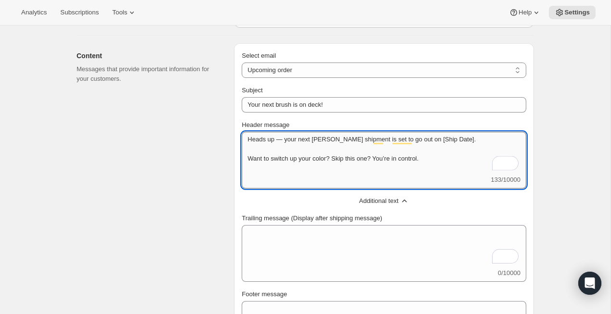
drag, startPoint x: 423, startPoint y: 139, endPoint x: 504, endPoint y: 140, distance: 81.3
click at [503, 140] on textarea "Heads up — your next [PERSON_NAME] shipment is set to go out on [Ship Date]. Wa…" at bounding box center [384, 153] width 284 height 43
click at [415, 138] on textarea "Heads up — your next [PERSON_NAME] shipment is set to go out on soon! Want to s…" at bounding box center [384, 153] width 284 height 43
click at [351, 160] on textarea "Heads up — your next [PERSON_NAME] shipment is set to go out soon! Want to swit…" at bounding box center [384, 153] width 284 height 43
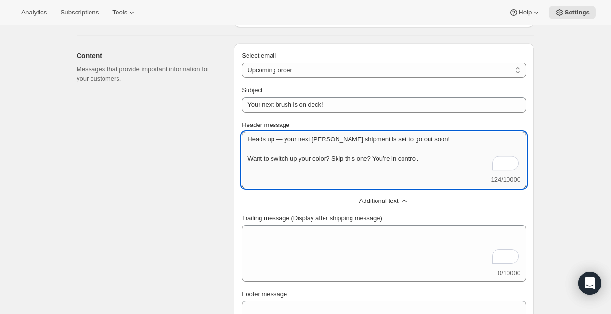
click at [351, 160] on textarea "Heads up — your next [PERSON_NAME] shipment is set to go out soon! Want to swit…" at bounding box center [384, 153] width 284 height 43
type textarea "Heads up — your next [PERSON_NAME] shipment is set to go out soon! Want to swit…"
click at [350, 180] on div "Heads up — your next [PERSON_NAME] shipment is set to go out soon! Want to swit…" at bounding box center [384, 160] width 284 height 57
click at [351, 191] on div "Subject Your next brush is on deck! Header message Heads up — your next [PERSON…" at bounding box center [384, 299] width 284 height 427
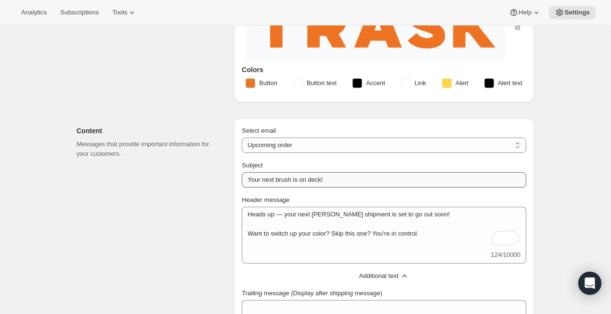
scroll to position [24, 0]
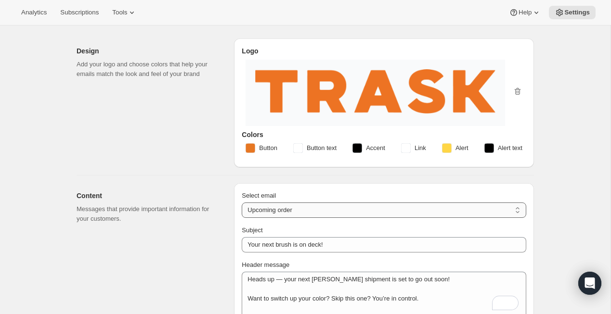
click at [298, 214] on select "New subscription Upcoming order Failed payment Delayed subscription (inventory …" at bounding box center [384, 210] width 284 height 15
select select "welcomeMessage"
click at [242, 203] on select "New subscription Upcoming order Failed payment Delayed subscription (inventory …" at bounding box center [384, 210] width 284 height 15
type input "Your [PERSON_NAME] subscription is set!"
type textarea "You’re all signed up for a better brush, on repeat. We’ll keep your counter sto…"
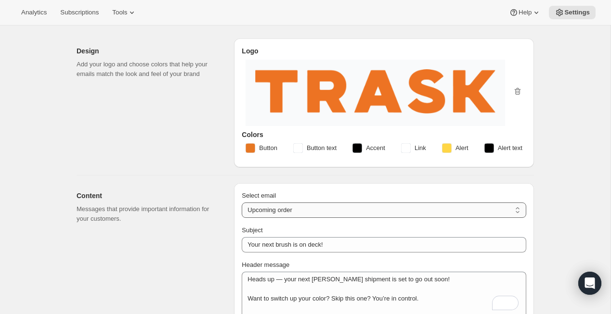
type textarea "If you have any questions, please reply to this email or contact us at [EMAIL_A…"
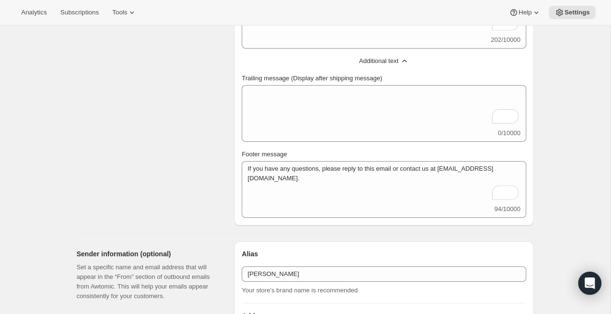
scroll to position [346, 0]
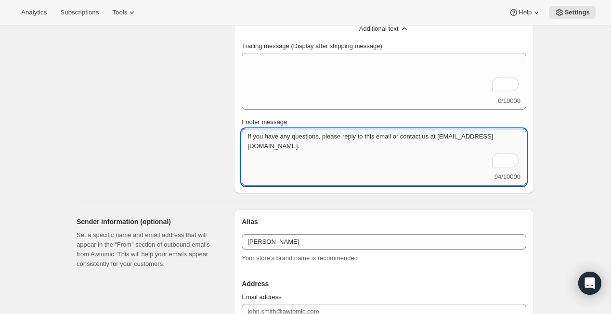
click at [302, 147] on textarea "If you have any questions, please reply to this email or contact us at [EMAIL_A…" at bounding box center [384, 150] width 284 height 43
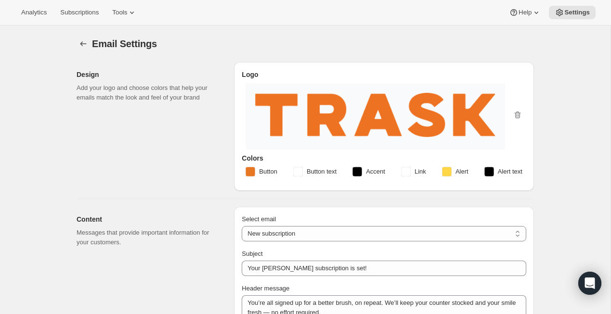
scroll to position [126, 0]
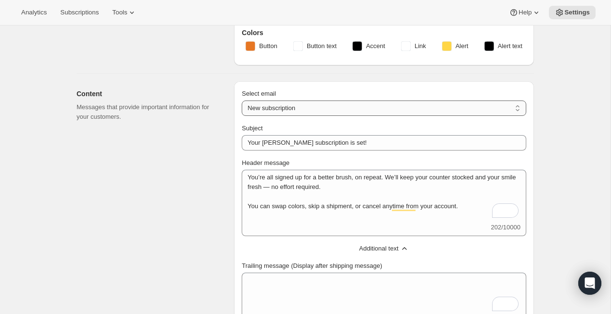
click at [298, 102] on select "New subscription Upcoming order Failed payment Delayed subscription (inventory …" at bounding box center [384, 108] width 284 height 15
select select "subscriptionMessage"
click at [242, 101] on select "New subscription Upcoming order Failed payment Delayed subscription (inventory …" at bounding box center [384, 108] width 284 height 15
type input "Your next brush is on deck!"
type textarea "Heads up — your next [PERSON_NAME] shipment is set to go out soon! Want to swit…"
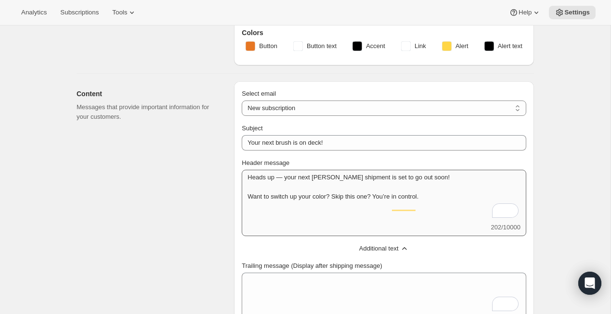
select select "5"
select select "15"
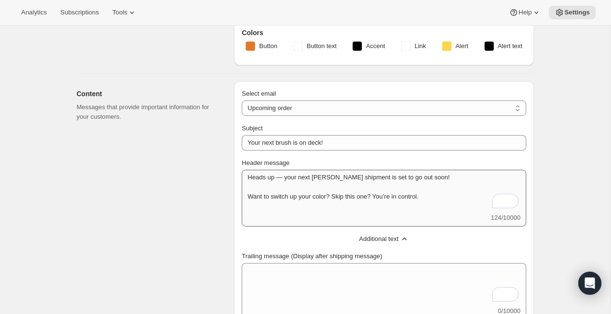
scroll to position [305, 0]
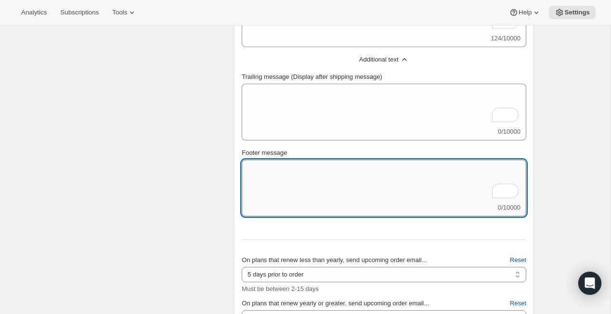
click at [290, 183] on textarea "Footer message" at bounding box center [384, 181] width 284 height 43
paste textarea "If you have any questions, please reply to this email or contact us at [EMAIL_A…"
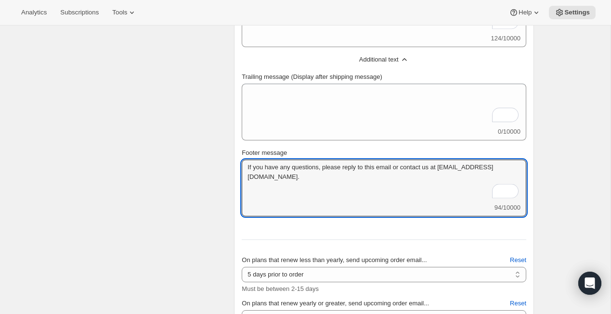
type textarea "If you have any questions, please reply to this email or contact us at [EMAIL_A…"
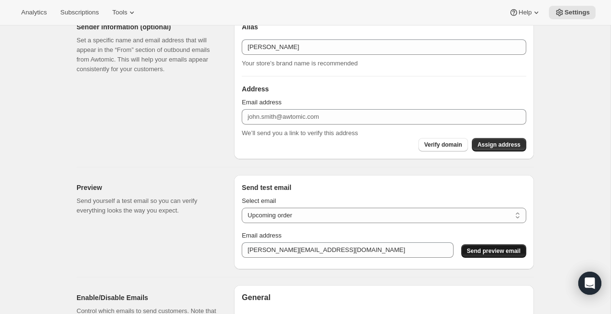
scroll to position [708, 0]
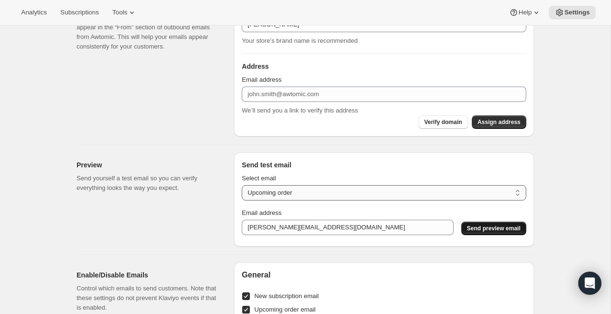
click at [282, 193] on select "New subscription Upcoming order Payment failure Delayed subscription Updated su…" at bounding box center [384, 192] width 284 height 15
click at [242, 185] on select "New subscription Upcoming order Payment failure Delayed subscription Updated su…" at bounding box center [384, 192] width 284 height 15
click at [493, 230] on span "Send preview email" at bounding box center [493, 229] width 53 height 8
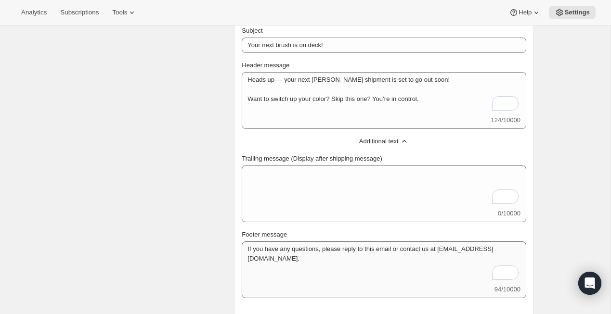
scroll to position [218, 0]
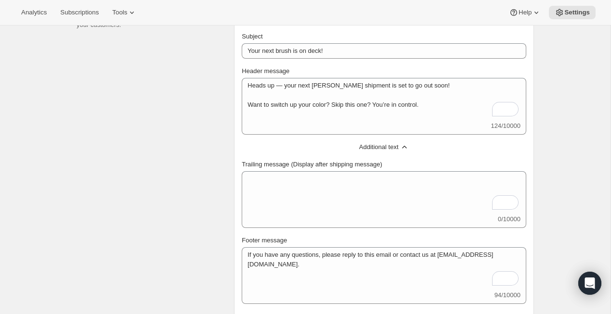
click at [288, 128] on div "Heads up — your next [PERSON_NAME] shipment is set to go out soon! Want to swit…" at bounding box center [384, 106] width 284 height 57
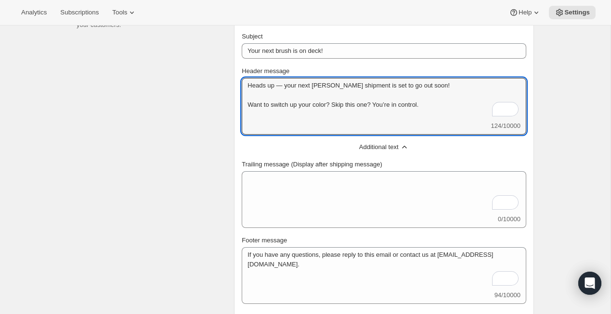
click at [288, 122] on div "Heads up — your next [PERSON_NAME] shipment is set to go out soon! Want to swit…" at bounding box center [384, 106] width 284 height 57
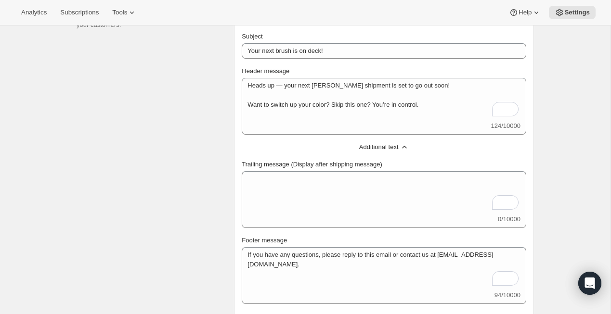
click at [293, 132] on div "Heads up — your next [PERSON_NAME] shipment is set to go out soon! Want to swit…" at bounding box center [384, 106] width 284 height 57
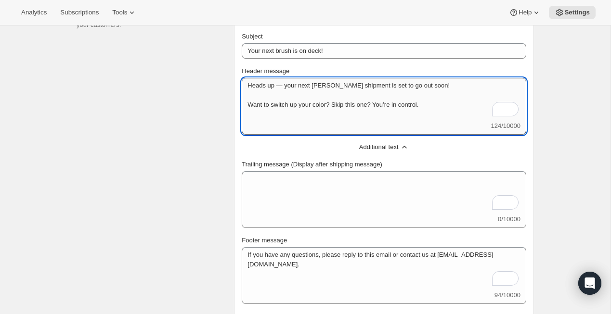
click at [248, 102] on textarea "Heads up — your next [PERSON_NAME] shipment is set to go out soon! Want to swit…" at bounding box center [384, 99] width 284 height 43
type textarea "Heads up — your next [PERSON_NAME] shipment is set to go out soon! Want to swit…"
click at [265, 122] on div "Heads up — your next [PERSON_NAME] shipment is set to go out soon! Want to swit…" at bounding box center [384, 106] width 284 height 57
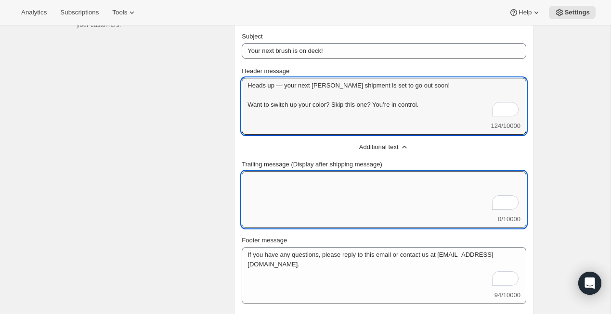
click at [324, 197] on textarea "Trailing message (Display after shipping message)" at bounding box center [384, 192] width 284 height 43
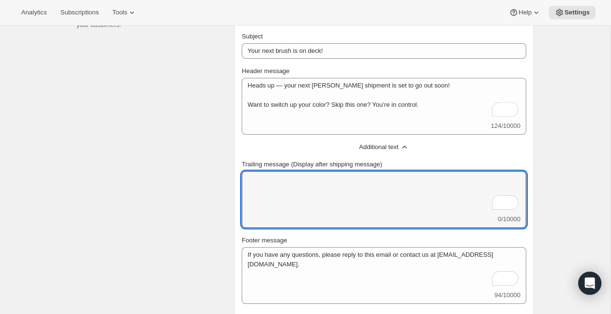
click at [396, 145] on span "Additional text" at bounding box center [378, 147] width 39 height 10
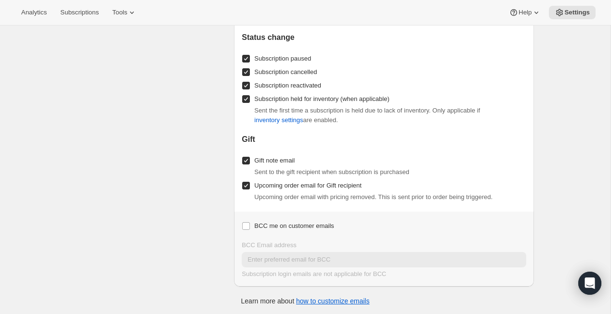
scroll to position [972, 0]
click at [338, 301] on link "how to customize emails" at bounding box center [333, 300] width 74 height 8
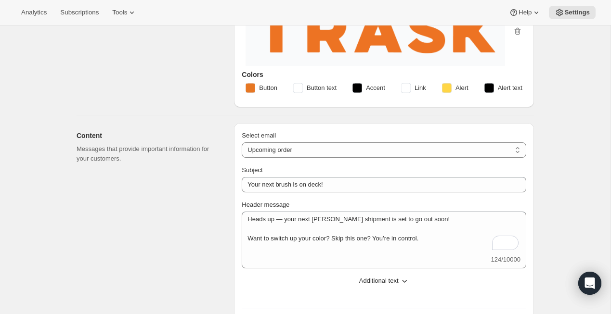
scroll to position [0, 0]
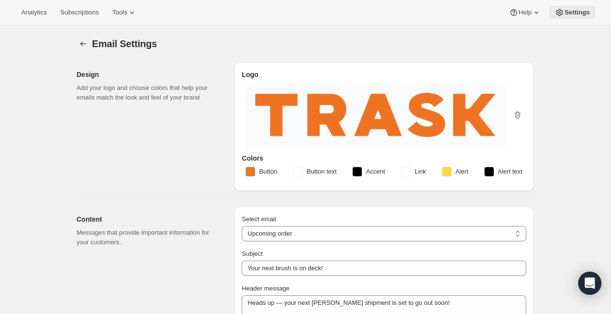
click at [564, 14] on span "Settings" at bounding box center [577, 13] width 26 height 8
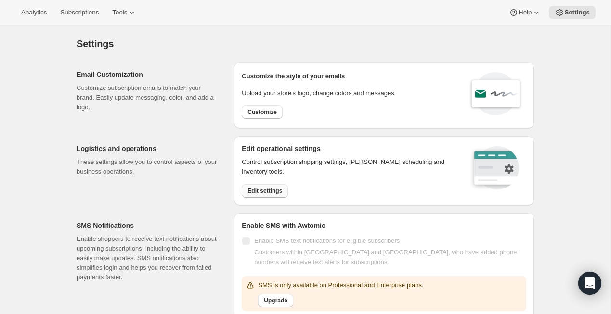
click at [271, 193] on span "Edit settings" at bounding box center [264, 191] width 35 height 8
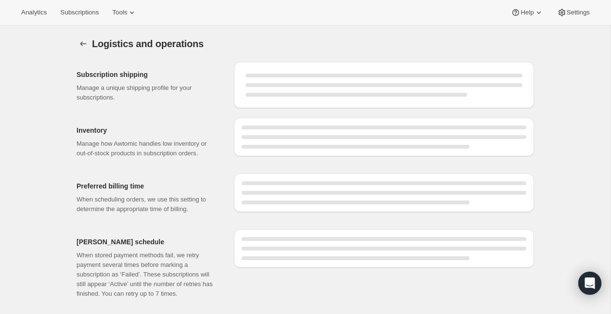
select select "DAY"
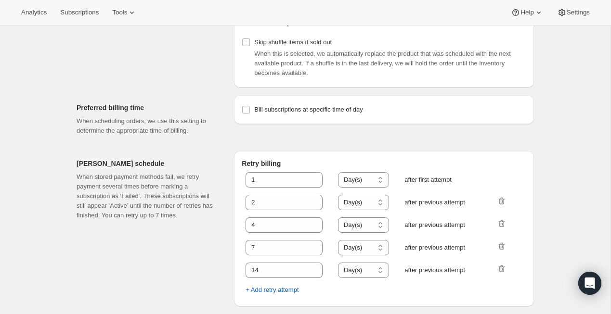
scroll to position [465, 0]
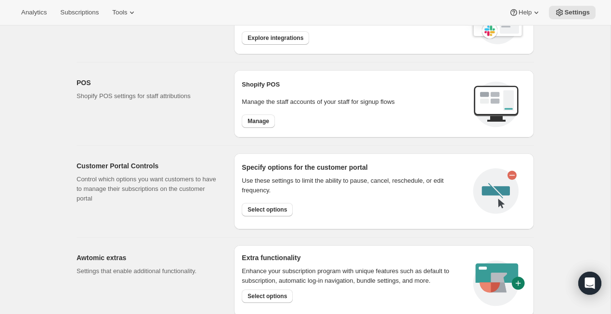
scroll to position [357, 0]
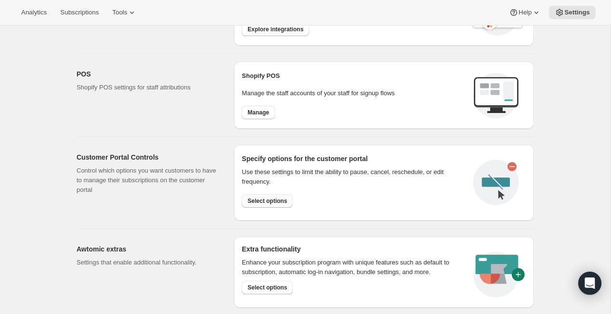
click at [271, 205] on button "Select options" at bounding box center [267, 200] width 51 height 13
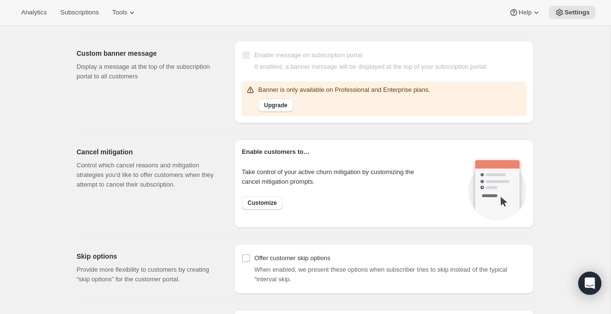
scroll to position [666, 0]
click at [272, 199] on span "Customize" at bounding box center [261, 203] width 29 height 8
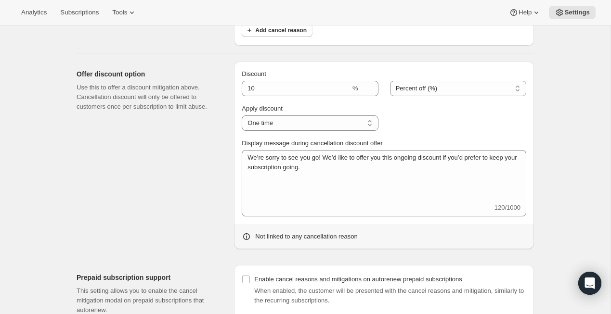
scroll to position [497, 0]
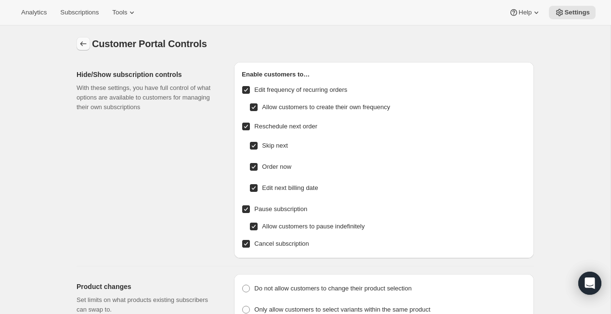
click at [78, 44] on icon "Settings" at bounding box center [83, 44] width 10 height 10
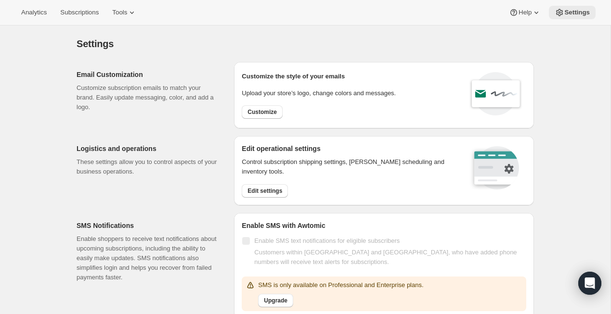
click at [571, 15] on span "Settings" at bounding box center [577, 13] width 26 height 8
click at [142, 9] on button "Tools" at bounding box center [124, 12] width 36 height 13
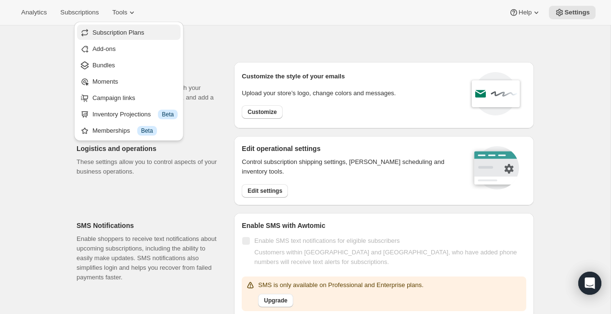
click at [113, 35] on span "Subscription Plans" at bounding box center [118, 32] width 52 height 7
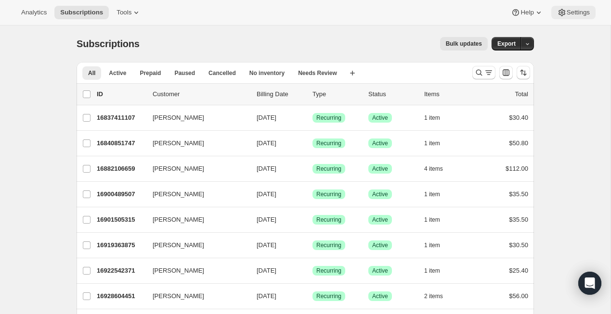
click at [586, 9] on span "Settings" at bounding box center [577, 13] width 23 height 8
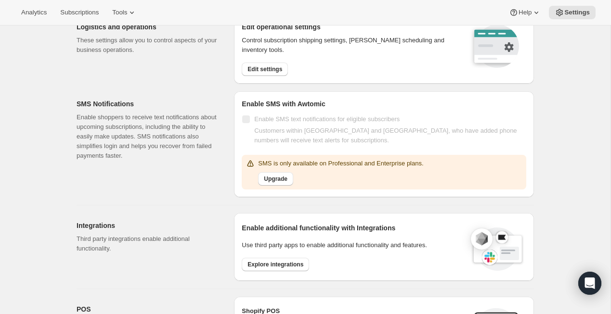
scroll to position [19, 0]
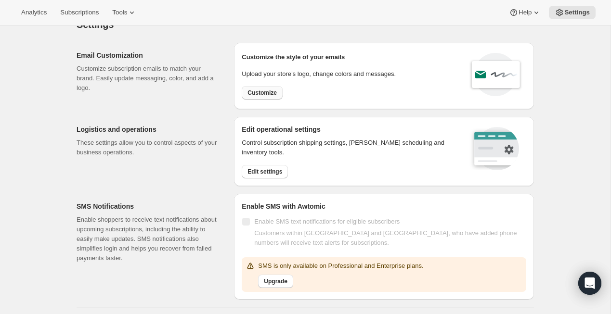
click at [271, 94] on span "Customize" at bounding box center [261, 93] width 29 height 8
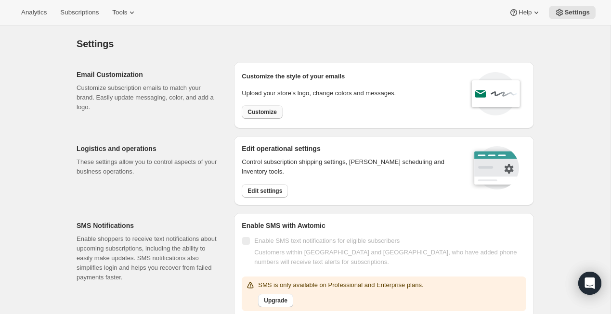
select select "subscriptionMessage"
select select "5"
select select "15"
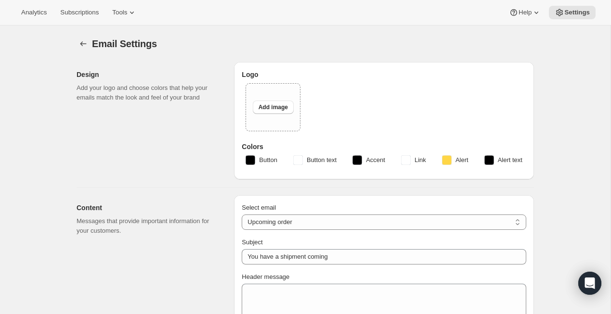
type input "Your next brush is on deck!"
type textarea "Heads up — your next [PERSON_NAME] shipment is set to go out soon! Want to swit…"
type input "[PERSON_NAME]"
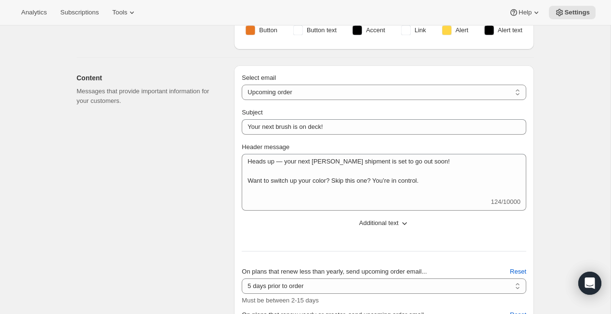
scroll to position [119, 0]
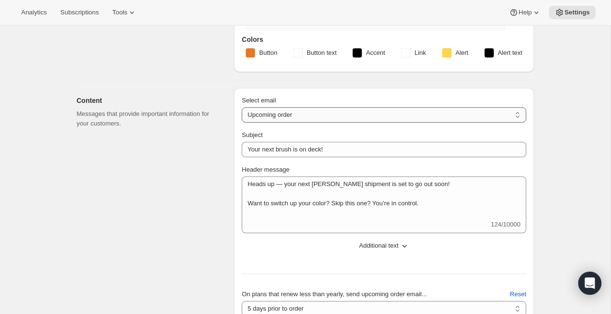
click at [298, 111] on select "New subscription Upcoming order Failed payment Delayed subscription (inventory …" at bounding box center [384, 114] width 284 height 15
select select "cancelledMessage"
click at [242, 107] on select "New subscription Upcoming order Failed payment Delayed subscription (inventory …" at bounding box center [384, 114] width 284 height 15
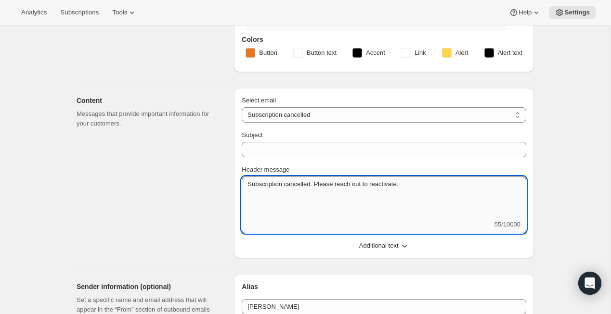
click at [295, 186] on textarea "Subscription cancelled. Please reach out to reactivate." at bounding box center [384, 198] width 284 height 43
paste textarea "4. Subscription Canceled Subject: Your subscription has been canceled Body: Hi …"
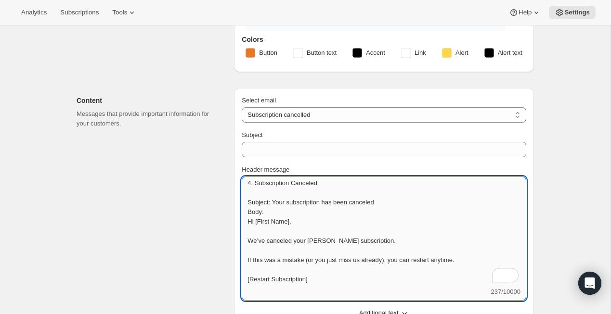
scroll to position [1, 0]
drag, startPoint x: 351, startPoint y: 182, endPoint x: 217, endPoint y: 183, distance: 134.8
click at [219, 182] on div "Content Messages that provide important information for your customers. Select …" at bounding box center [301, 202] width 465 height 245
click at [239, 214] on div "Select email New subscription Upcoming order Failed payment Delayed subscriptio…" at bounding box center [384, 207] width 300 height 238
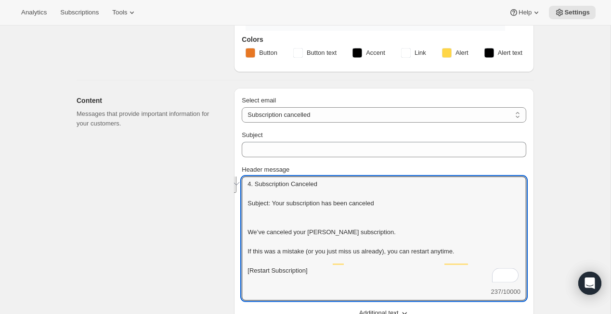
scroll to position [0, 0]
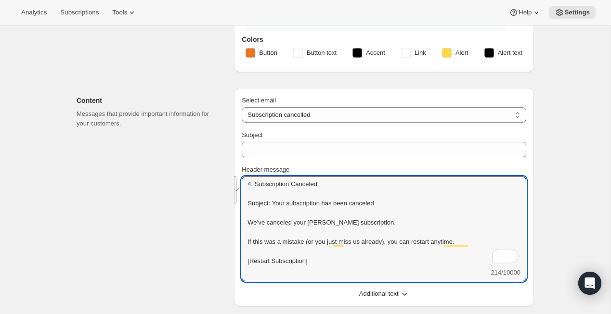
drag, startPoint x: 444, startPoint y: 204, endPoint x: 217, endPoint y: 174, distance: 229.1
click at [217, 174] on div "Content Messages that provide important information for your customers. Select …" at bounding box center [301, 193] width 465 height 226
click at [279, 204] on textarea "4. Subscription Canceled Subject: Your subscription has been canceled We’ve can…" at bounding box center [384, 222] width 284 height 91
drag, startPoint x: 275, startPoint y: 204, endPoint x: 435, endPoint y: 204, distance: 160.3
click at [435, 204] on textarea "4. Subscription Canceled Subject: Your subscription has been canceled We’ve can…" at bounding box center [384, 222] width 284 height 91
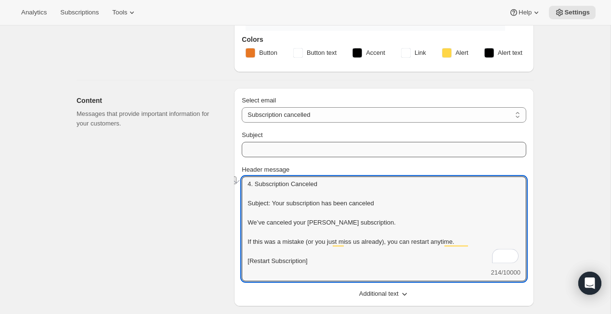
type textarea "4. Subscription Canceled Subject: Your subscription has been canceled We’ve can…"
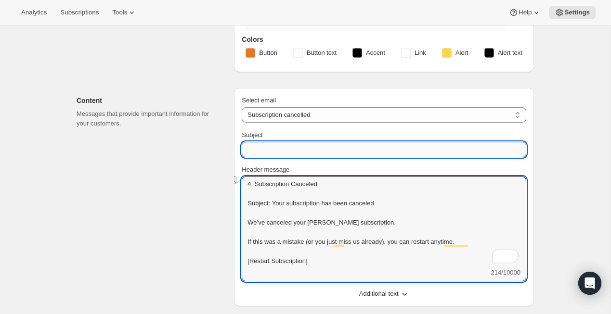
click at [305, 149] on input "Subject" at bounding box center [384, 149] width 284 height 15
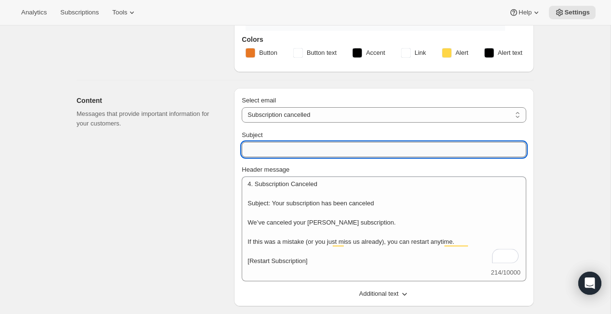
paste input "Your subscription has been canceled"
type input "Your subscription has been canceled"
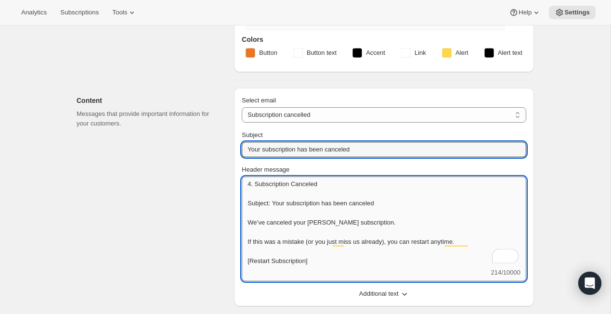
click at [335, 206] on textarea "4. Subscription Canceled Subject: Your subscription has been canceled We’ve can…" at bounding box center [384, 222] width 284 height 91
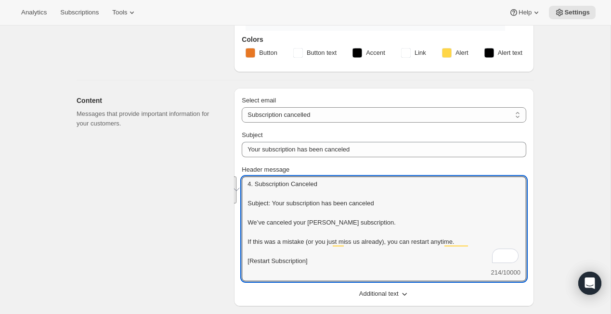
drag, startPoint x: 398, startPoint y: 210, endPoint x: 234, endPoint y: 173, distance: 167.9
click at [234, 173] on div "Select email New subscription Upcoming order Failed payment Delayed subscriptio…" at bounding box center [384, 197] width 300 height 218
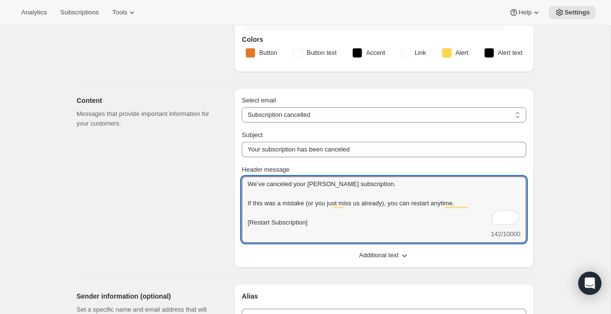
drag, startPoint x: 372, startPoint y: 223, endPoint x: 221, endPoint y: 218, distance: 150.7
click at [221, 218] on div "Content Messages that provide important information for your customers. Select …" at bounding box center [301, 174] width 465 height 188
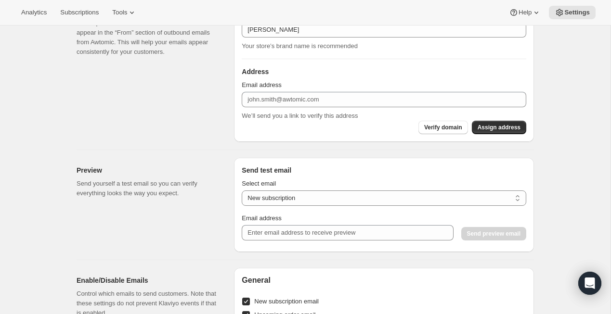
scroll to position [429, 0]
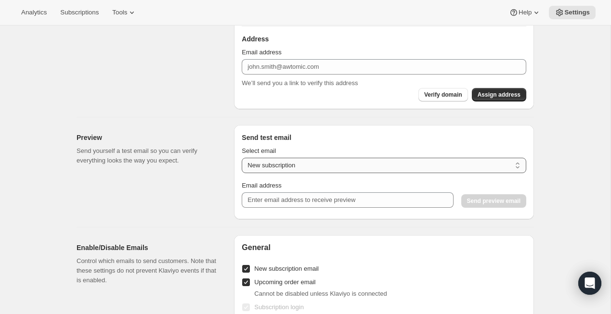
type textarea "We’ve canceled your TRASK subscription. If this was a mistake (or you just miss…"
click at [306, 169] on select "New subscription Upcoming order Payment failure Delayed subscription Updated su…" at bounding box center [384, 165] width 284 height 15
click at [292, 164] on select "New subscription Upcoming order Payment failure Delayed subscription Updated su…" at bounding box center [384, 165] width 284 height 15
select select "subscription-status-changed_cancelled"
click at [242, 158] on select "New subscription Upcoming order Payment failure Delayed subscription Updated su…" at bounding box center [384, 165] width 284 height 15
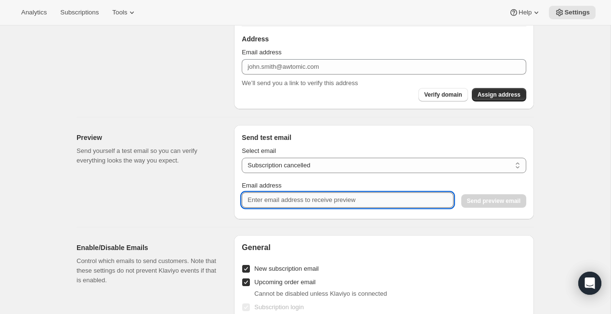
click at [282, 202] on input "Email address" at bounding box center [347, 200] width 211 height 15
type input "l"
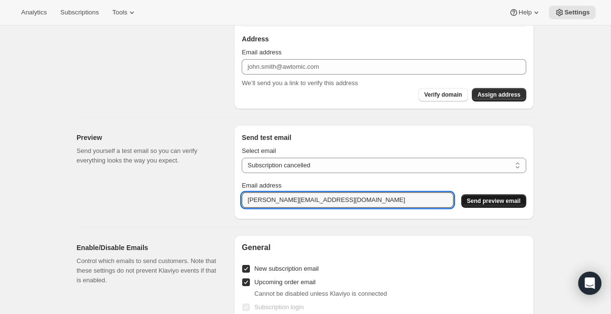
type input "[PERSON_NAME][EMAIL_ADDRESS][DOMAIN_NAME]"
click at [493, 197] on button "Send preview email" at bounding box center [493, 200] width 65 height 13
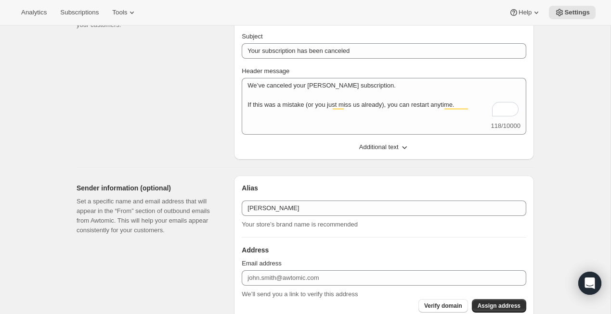
scroll to position [90, 0]
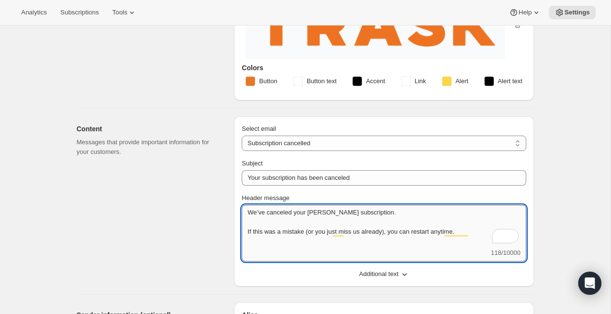
click at [429, 229] on textarea "We’ve canceled your TRASK subscription. If this was a mistake (or you just miss…" at bounding box center [384, 226] width 284 height 43
drag, startPoint x: 477, startPoint y: 232, endPoint x: 210, endPoint y: 190, distance: 270.9
click at [210, 190] on div "Content Messages that provide important information for your customers. Select …" at bounding box center [301, 198] width 465 height 178
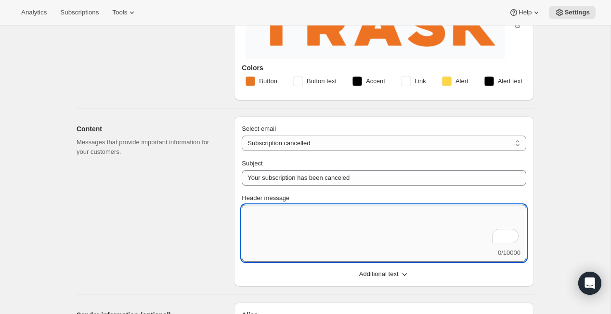
click at [265, 220] on textarea "Header message" at bounding box center [384, 226] width 284 height 43
paste textarea "We’ve canceled your TRASK subscription. If this was a mistake (or you just miss…"
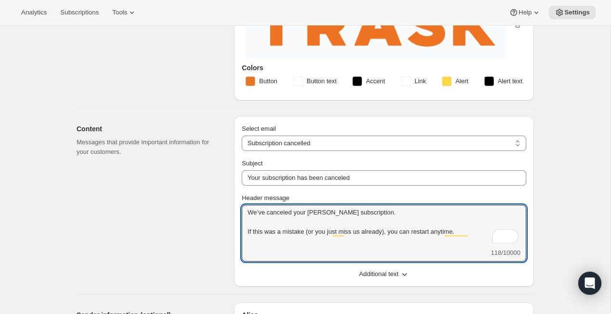
type textarea "We’ve canceled your TRASK subscription. If this was a mistake (or you just miss…"
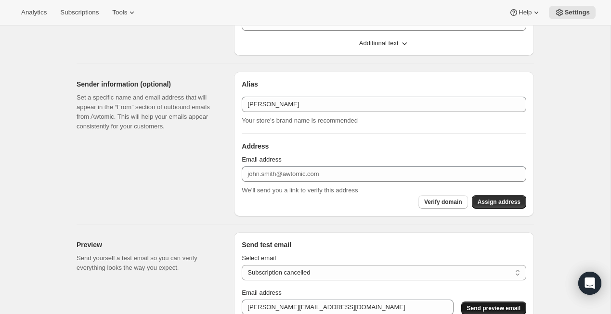
scroll to position [480, 0]
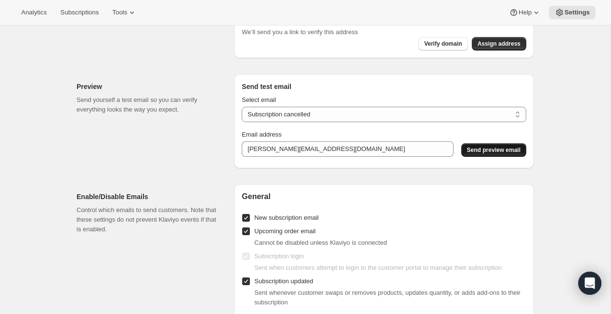
click at [509, 151] on span "Send preview email" at bounding box center [493, 150] width 53 height 8
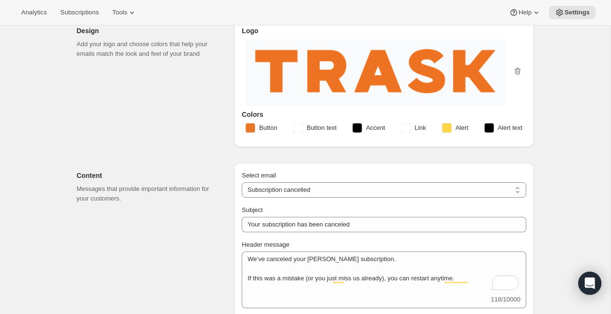
scroll to position [0, 0]
